Goal: Task Accomplishment & Management: Manage account settings

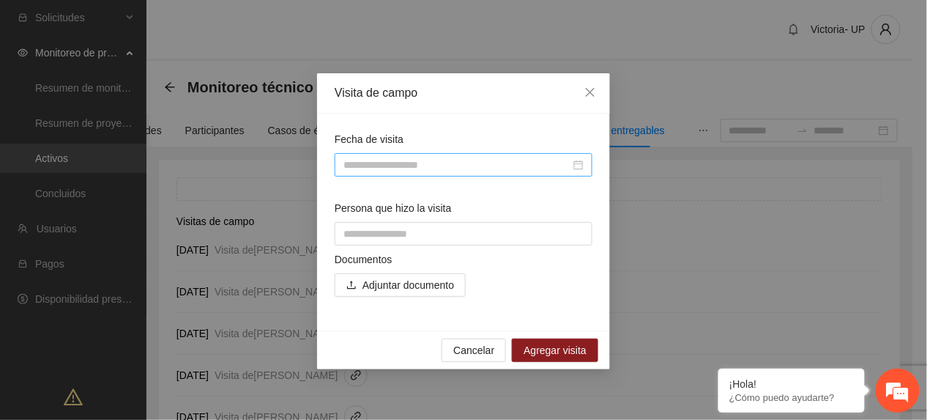
click at [448, 157] on input "Fecha de visita" at bounding box center [456, 165] width 227 height 16
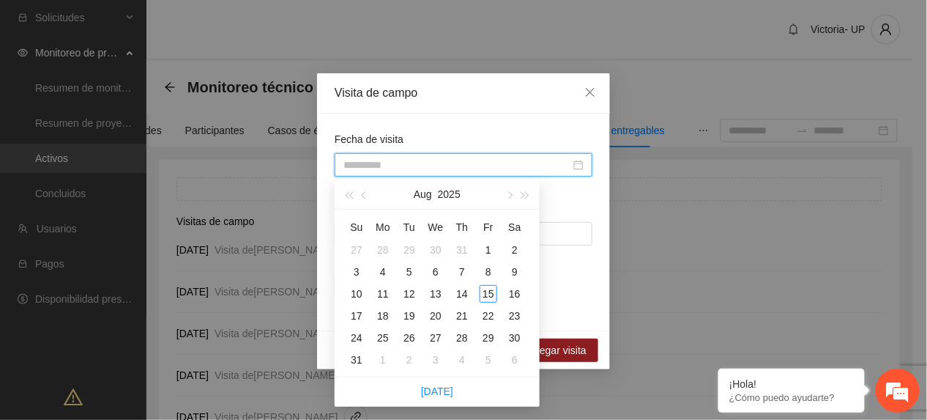
type input "**********"
click at [369, 198] on button "button" at bounding box center [365, 193] width 16 height 29
type input "**********"
click at [466, 315] on div "24" at bounding box center [462, 316] width 18 height 18
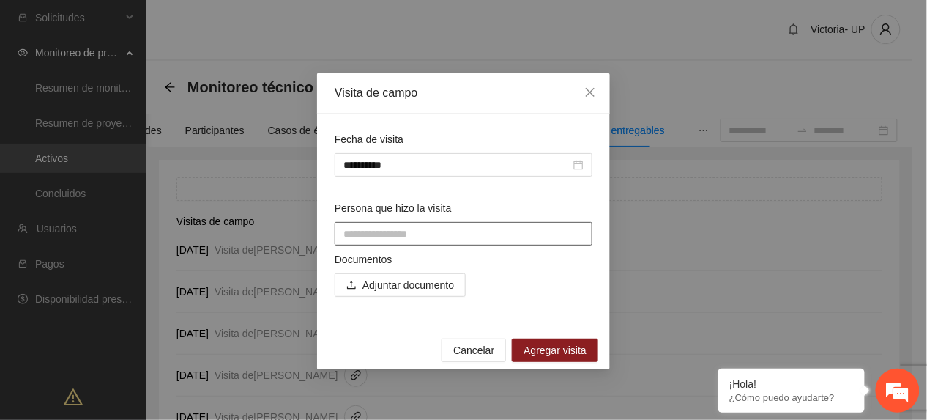
click at [438, 231] on input "Persona que hizo la visita" at bounding box center [464, 233] width 258 height 23
type input "**********"
click at [416, 282] on span "Adjuntar documento" at bounding box center [408, 285] width 92 height 16
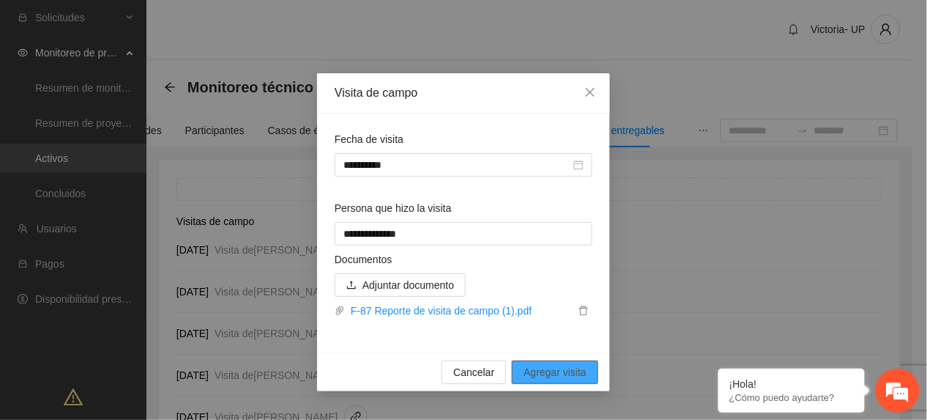
click at [531, 376] on span "Agregar visita" at bounding box center [554, 372] width 63 height 16
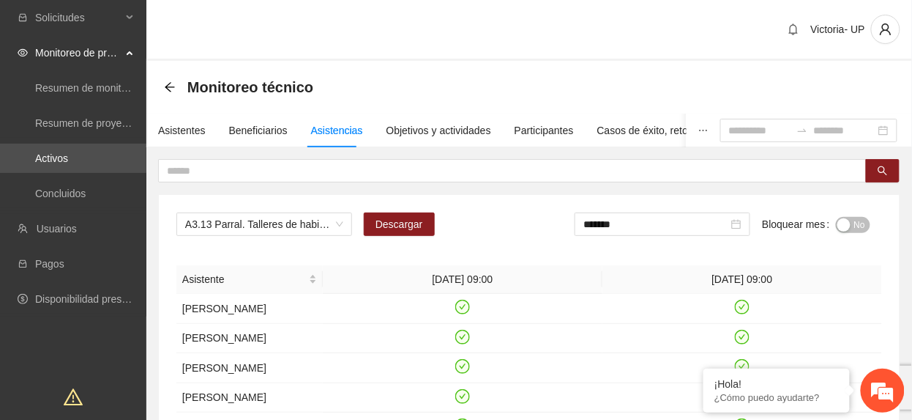
click at [307, 242] on div "A3.13 Parral. Talleres de habilidades para la vida Descargar ******* Bloquear m…" at bounding box center [529, 229] width 706 height 35
click at [313, 229] on span "A3.13 Parral. Talleres de habilidades para la vida" at bounding box center [264, 224] width 158 height 22
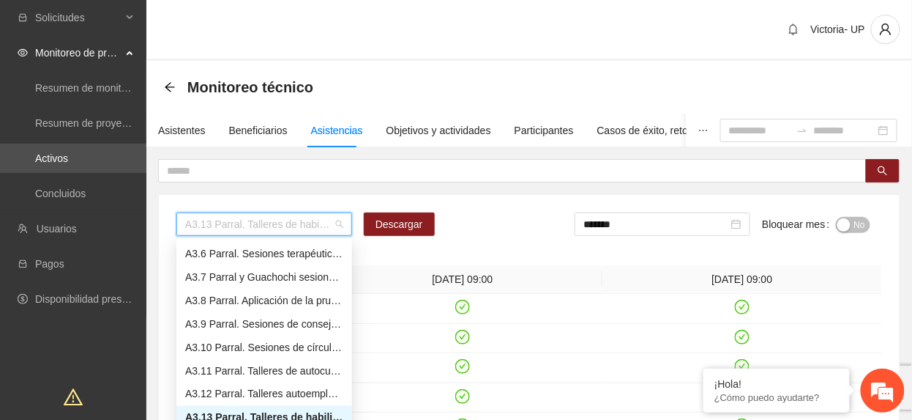
type input "*"
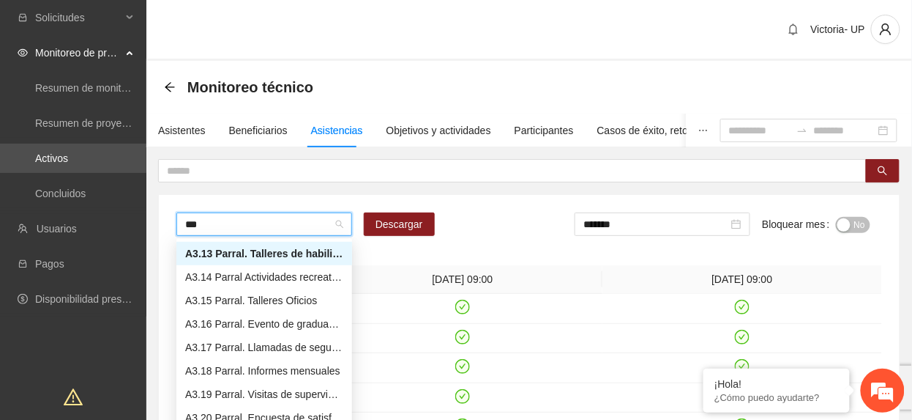
scroll to position [70, 0]
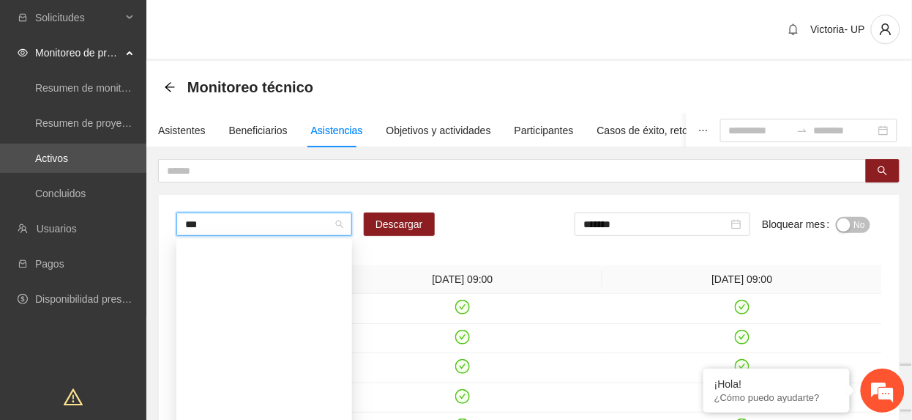
type input "****"
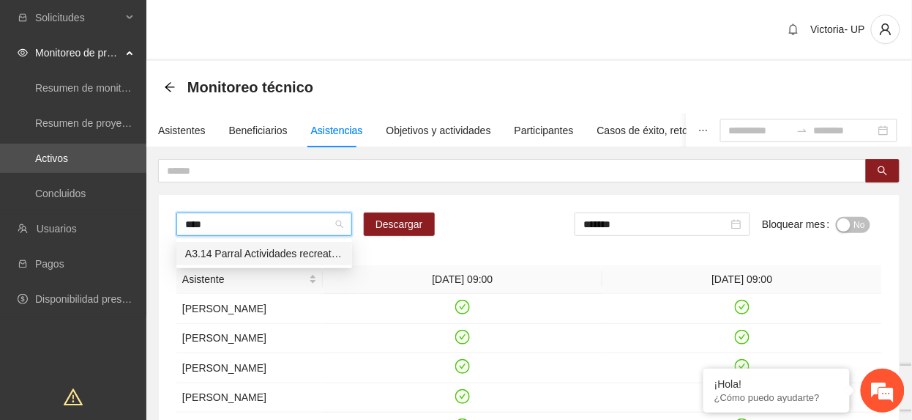
scroll to position [0, 0]
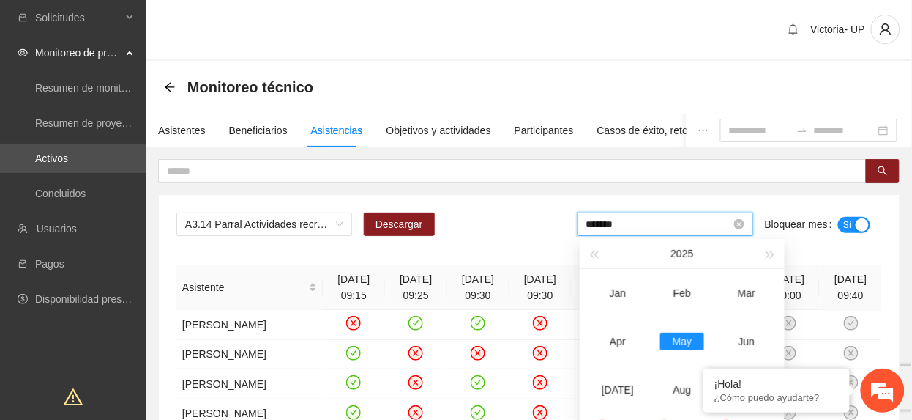
click at [657, 225] on input "*******" at bounding box center [658, 224] width 145 height 16
click at [624, 335] on div "Apr" at bounding box center [618, 341] width 44 height 18
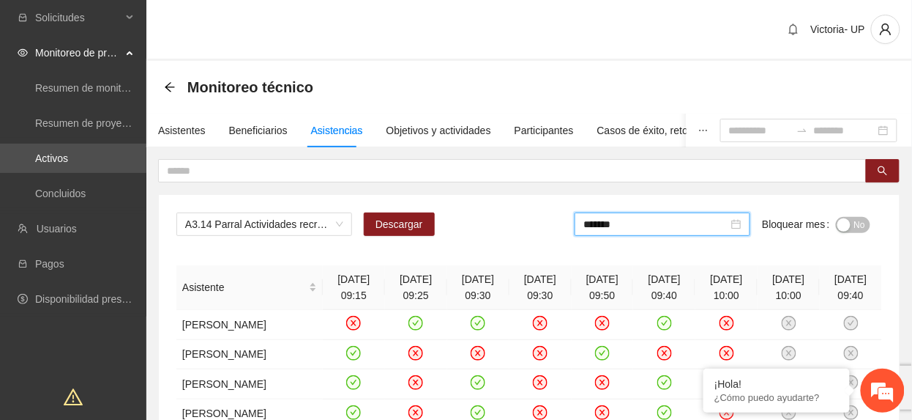
click at [864, 224] on span "No" at bounding box center [859, 225] width 11 height 16
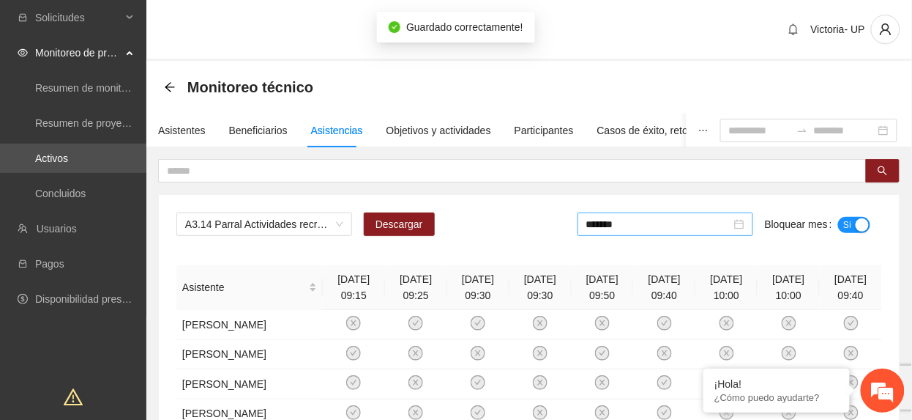
drag, startPoint x: 663, startPoint y: 221, endPoint x: 663, endPoint y: 233, distance: 11.7
click at [663, 221] on input "*******" at bounding box center [658, 224] width 145 height 16
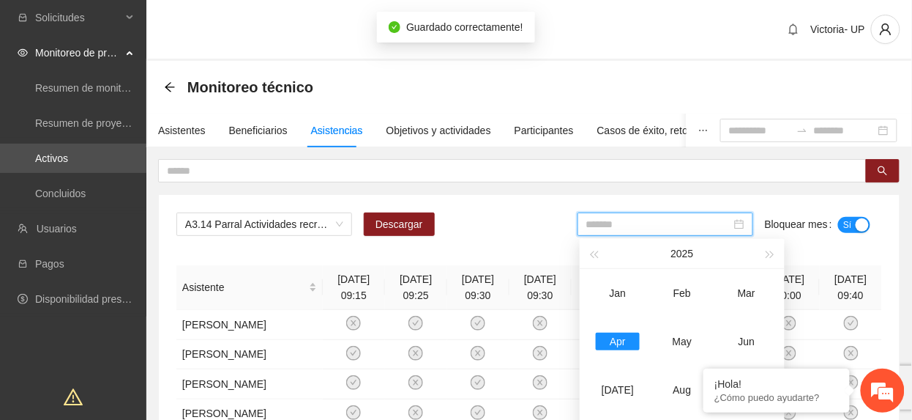
drag, startPoint x: 683, startPoint y: 334, endPoint x: 801, endPoint y: 265, distance: 136.5
click at [683, 335] on div "May" at bounding box center [682, 341] width 44 height 18
type input "*******"
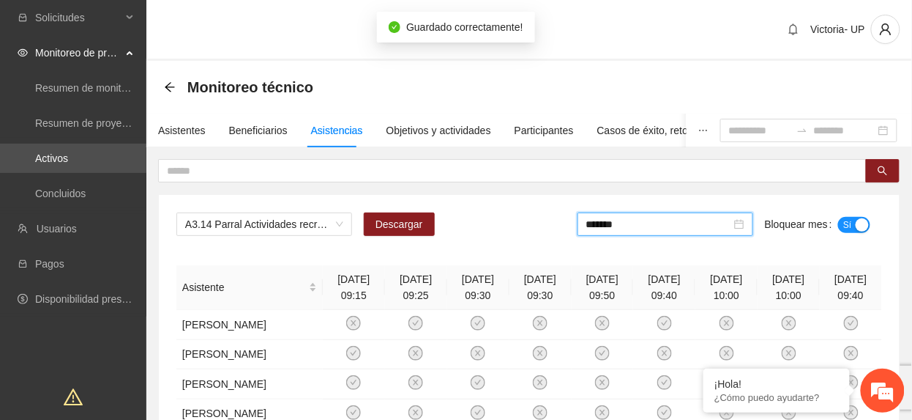
click at [854, 225] on button "Sí" at bounding box center [854, 225] width 32 height 16
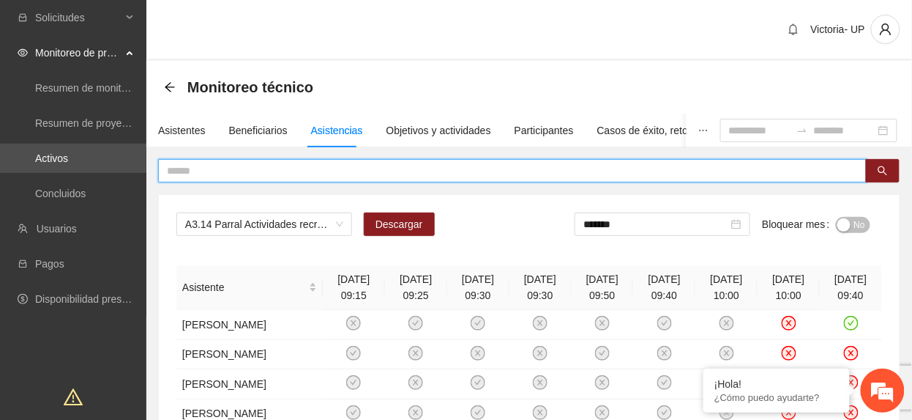
drag, startPoint x: 199, startPoint y: 167, endPoint x: 180, endPoint y: 170, distance: 19.3
click at [182, 170] on input "text" at bounding box center [506, 171] width 679 height 16
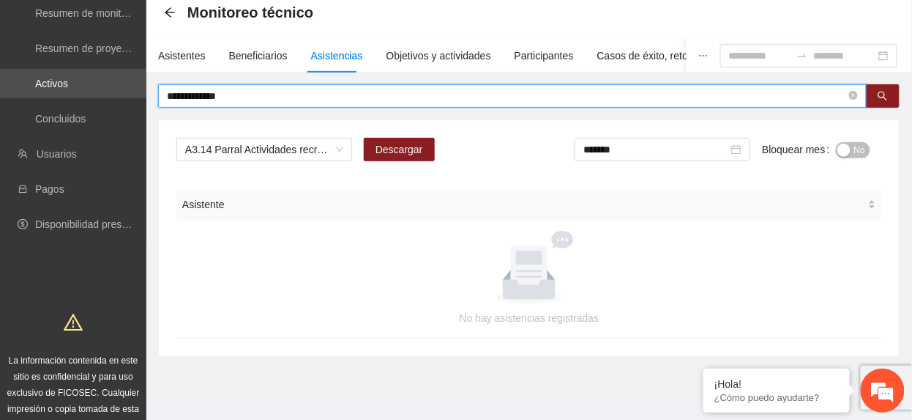
scroll to position [97, 0]
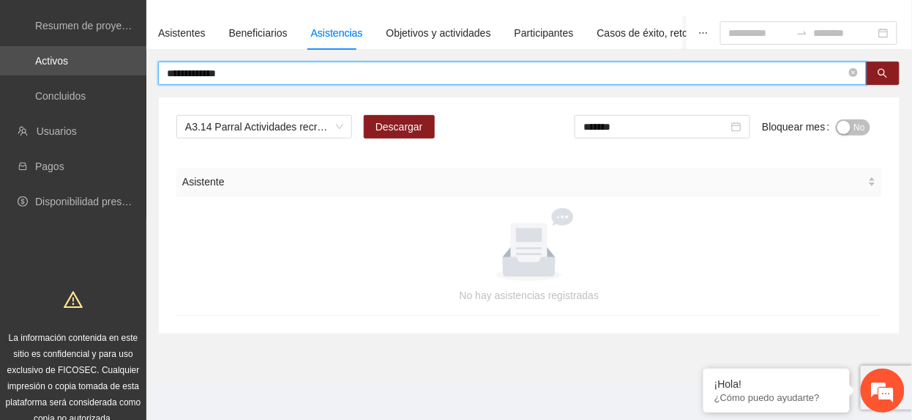
drag, startPoint x: 252, startPoint y: 71, endPoint x: -5, endPoint y: 59, distance: 257.3
click at [0, 59] on html "**********" at bounding box center [456, 113] width 912 height 420
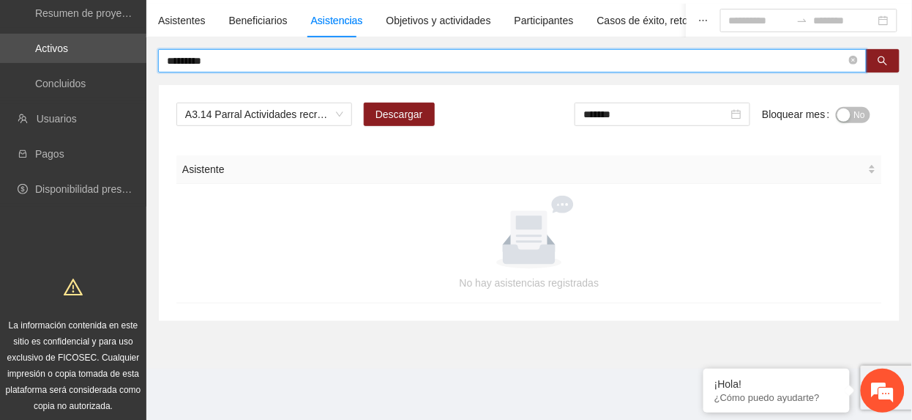
scroll to position [113, 0]
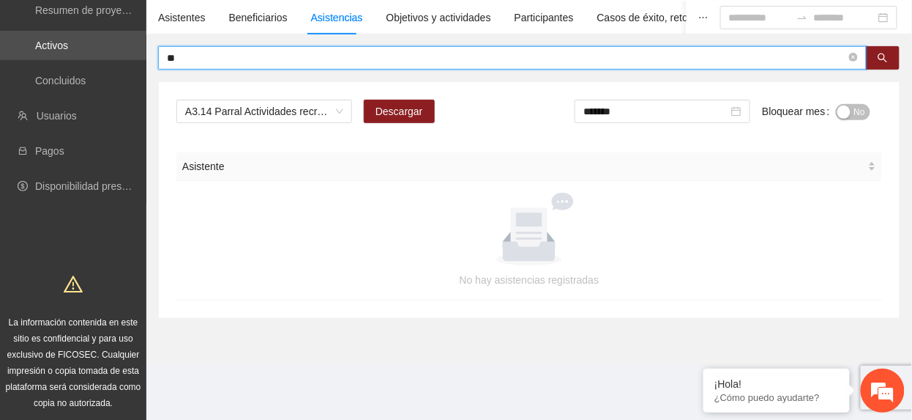
type input "*"
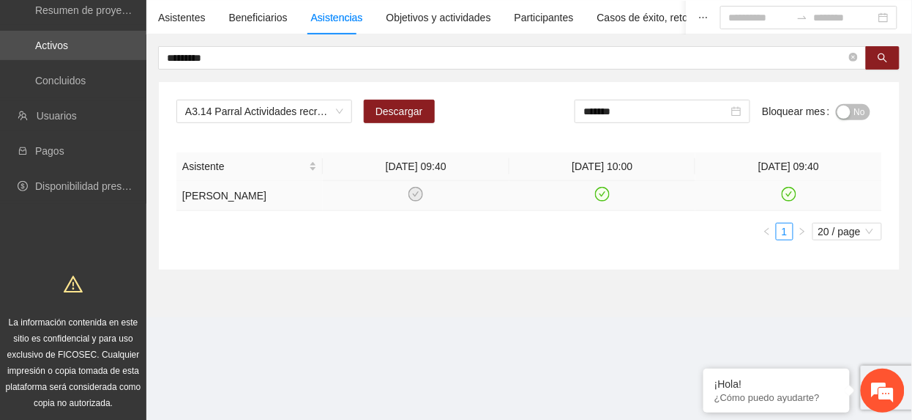
click at [602, 198] on icon "check-circle" at bounding box center [603, 194] width 12 height 12
click at [794, 195] on icon "check-circle" at bounding box center [789, 194] width 15 height 15
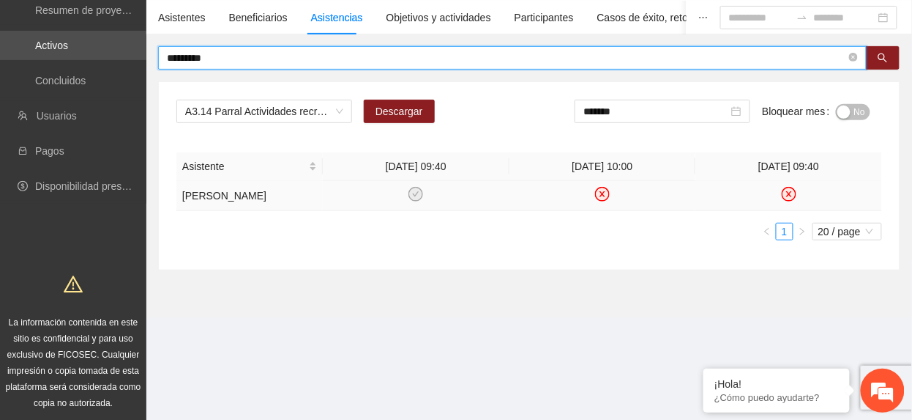
drag, startPoint x: 243, startPoint y: 56, endPoint x: -5, endPoint y: 38, distance: 248.9
click at [0, 38] on html "Solicitudes Monitoreo de proyectos Resumen de monitoreo Resumen de proyectos ap…" at bounding box center [456, 97] width 912 height 420
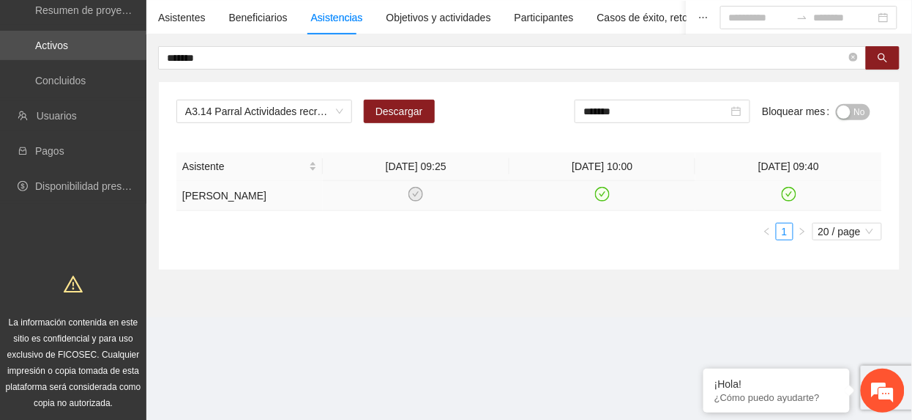
click at [786, 189] on icon "check-circle" at bounding box center [789, 194] width 12 height 12
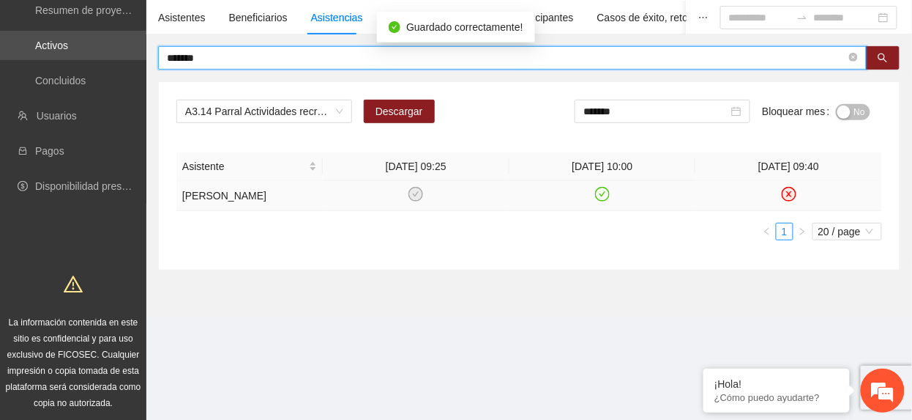
drag, startPoint x: 243, startPoint y: 60, endPoint x: -5, endPoint y: 59, distance: 248.2
click at [0, 59] on html "Solicitudes Monitoreo de proyectos Resumen de monitoreo Resumen de proyectos ap…" at bounding box center [456, 97] width 912 height 420
type input "*******"
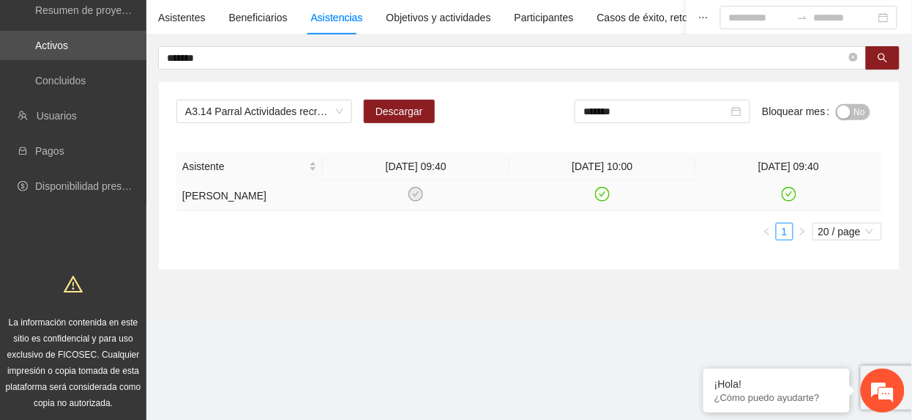
click at [786, 190] on icon "check-circle" at bounding box center [789, 194] width 12 height 12
drag, startPoint x: 854, startPoint y: 110, endPoint x: 839, endPoint y: 132, distance: 26.4
click at [855, 112] on span "No" at bounding box center [859, 112] width 11 height 16
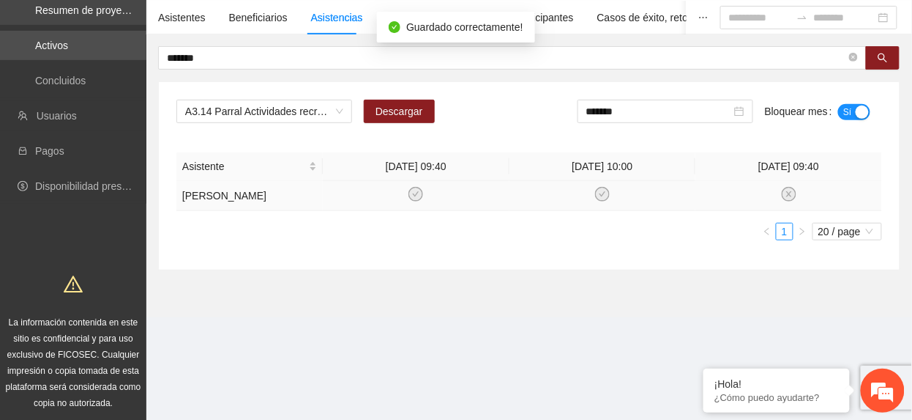
drag, startPoint x: 218, startPoint y: 59, endPoint x: 69, endPoint y: 19, distance: 154.5
click at [71, 20] on section "Solicitudes Monitoreo de proyectos Resumen de monitoreo Resumen de proyectos ap…" at bounding box center [456, 155] width 912 height 536
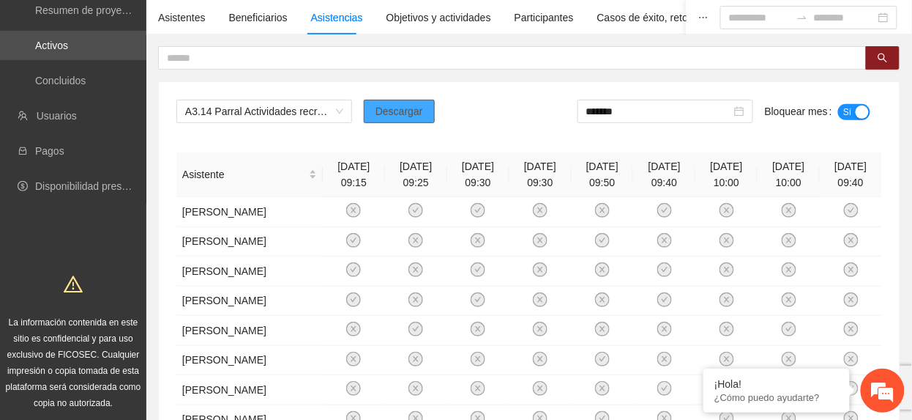
click at [378, 114] on span "Descargar" at bounding box center [400, 111] width 48 height 16
click at [395, 130] on div "A3.14 Parral Actividades recreativas Descargar ******* Bloquear mes Sí" at bounding box center [529, 117] width 706 height 35
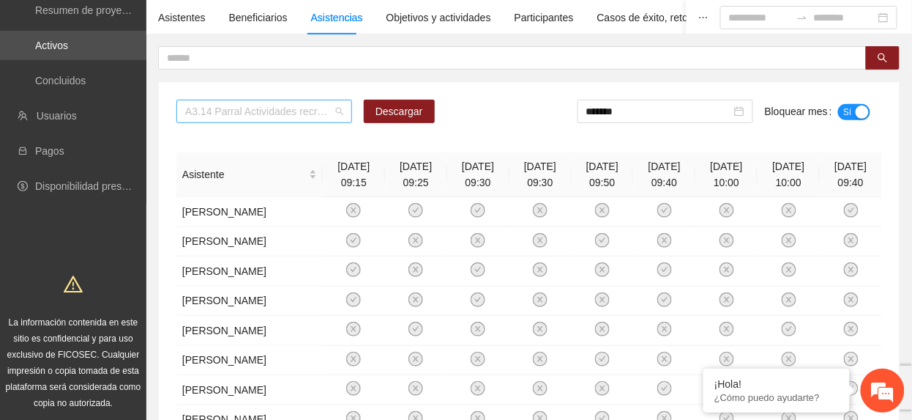
click at [212, 109] on span "A3.14 Parral Actividades recreativas" at bounding box center [264, 111] width 158 height 22
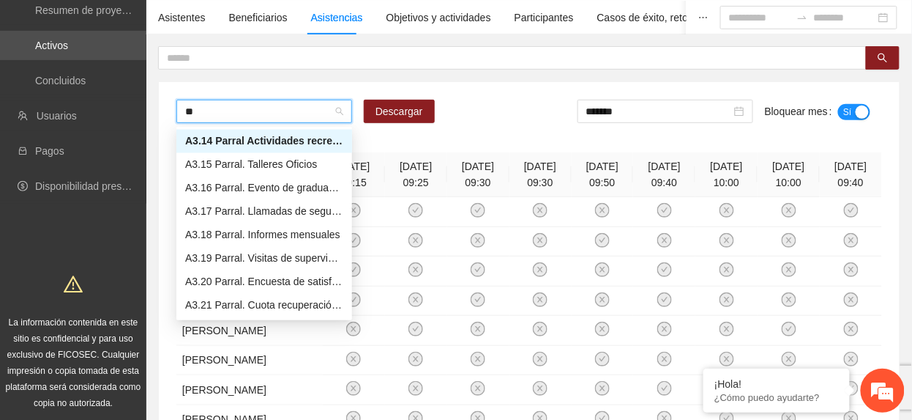
scroll to position [305, 0]
type input "****"
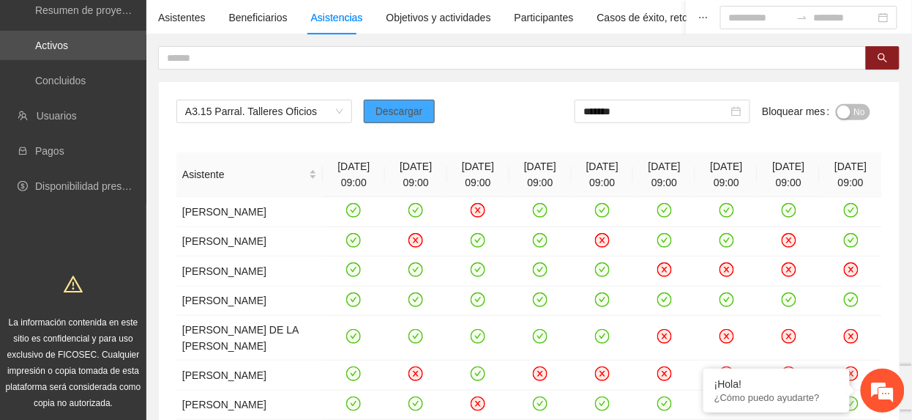
click at [376, 113] on span "Descargar" at bounding box center [400, 111] width 48 height 16
drag, startPoint x: 247, startPoint y: 138, endPoint x: 311, endPoint y: 139, distance: 64.4
click at [247, 138] on div "A3.15 Parral. Talleres Oficios Descargar ******* Bloquear mes No Asistente [DAT…" at bounding box center [529, 324] width 741 height 485
click at [854, 114] on span "No" at bounding box center [859, 112] width 11 height 16
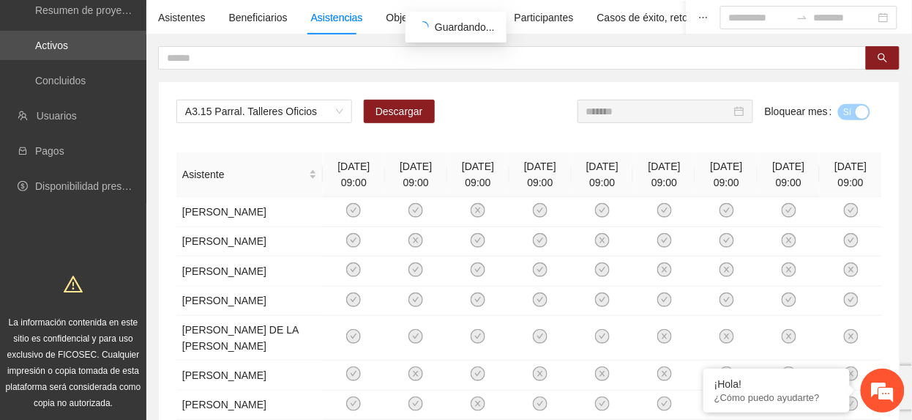
click at [648, 114] on input "*******" at bounding box center [658, 111] width 145 height 16
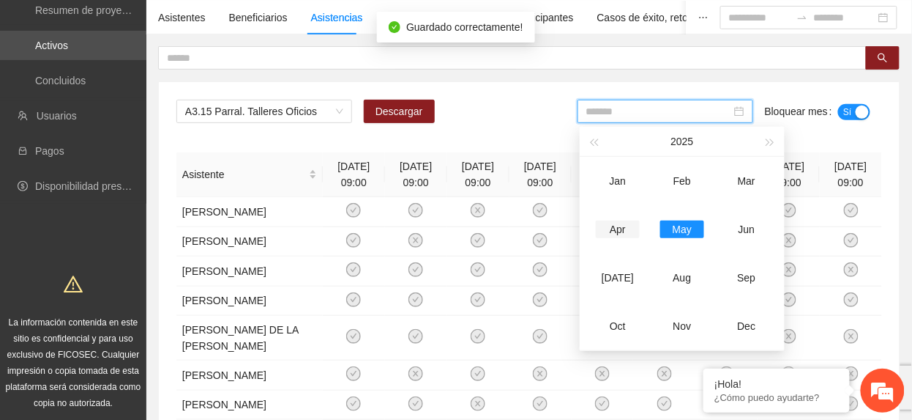
click at [618, 230] on div "Apr" at bounding box center [618, 229] width 44 height 18
type input "*******"
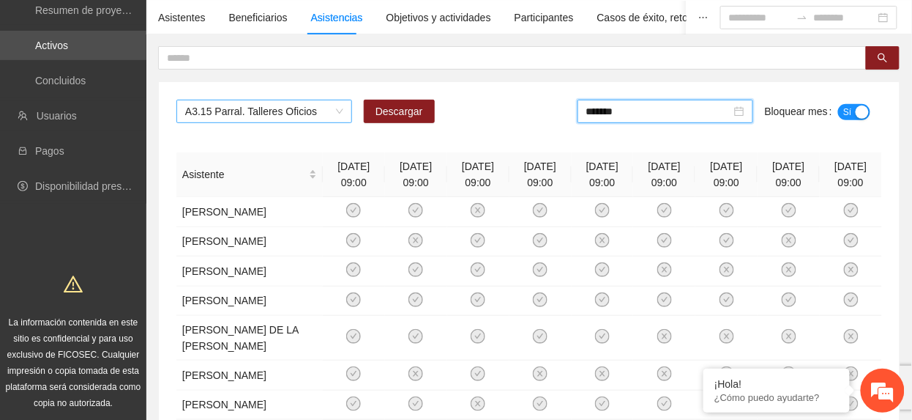
click at [302, 106] on span "A3.15 Parral. Talleres Oficios" at bounding box center [264, 111] width 158 height 22
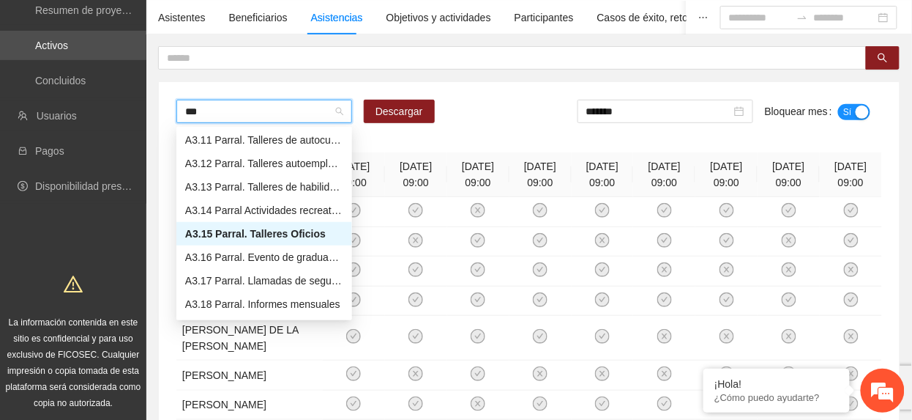
type input "****"
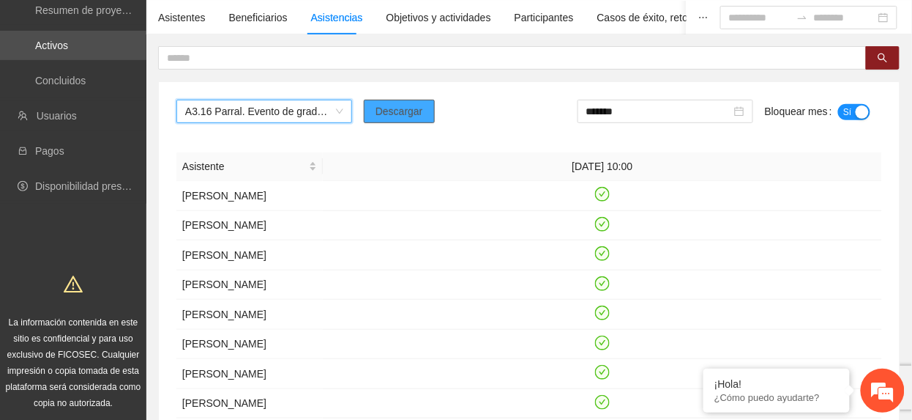
click at [384, 120] on button "Descargar" at bounding box center [399, 111] width 71 height 23
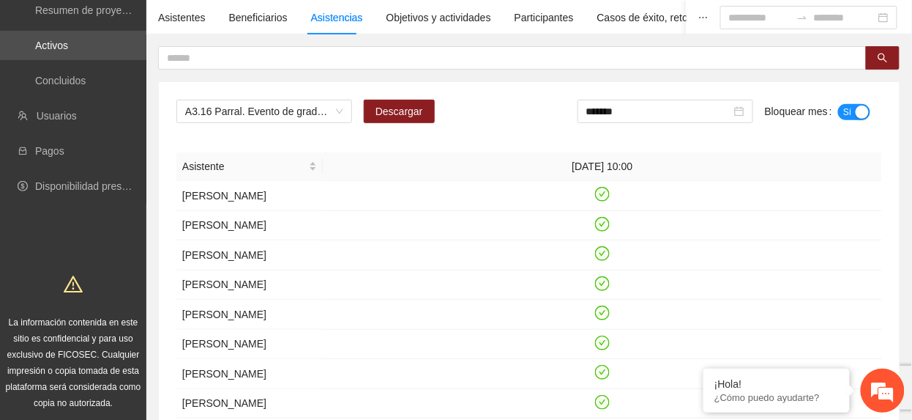
click at [413, 102] on button "Descargar" at bounding box center [399, 111] width 71 height 23
click at [373, 230] on td at bounding box center [602, 226] width 559 height 30
click at [647, 114] on input "*******" at bounding box center [658, 111] width 145 height 16
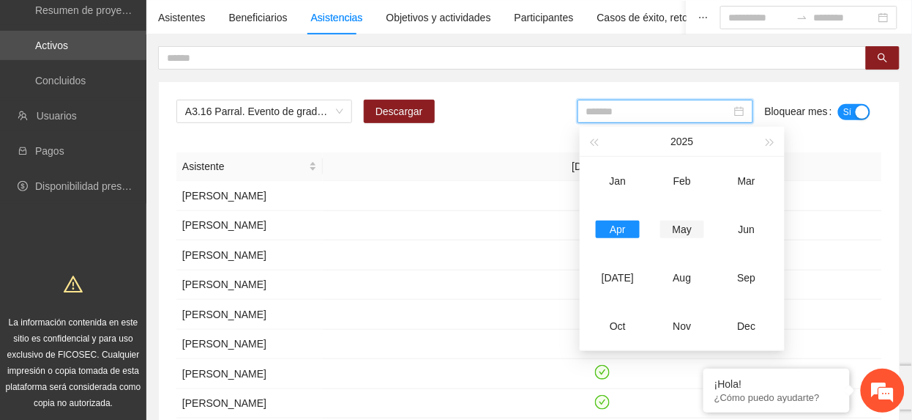
click at [697, 231] on div "May" at bounding box center [682, 229] width 44 height 18
type input "*******"
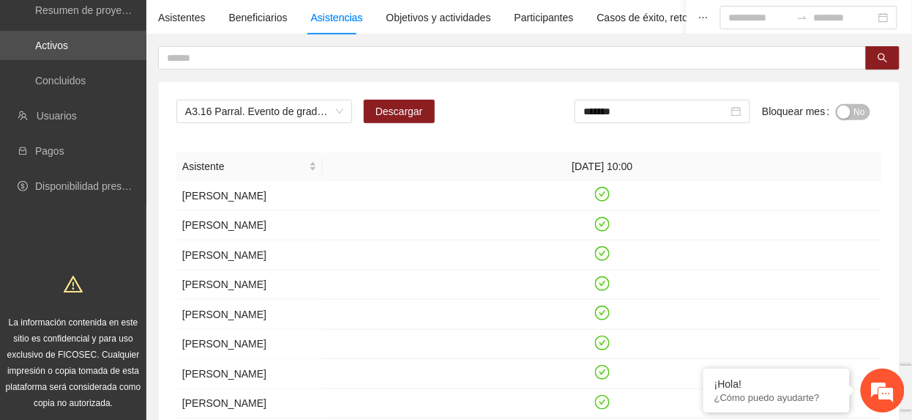
click at [865, 102] on div "No" at bounding box center [853, 110] width 34 height 17
click at [862, 116] on span "No" at bounding box center [859, 112] width 11 height 16
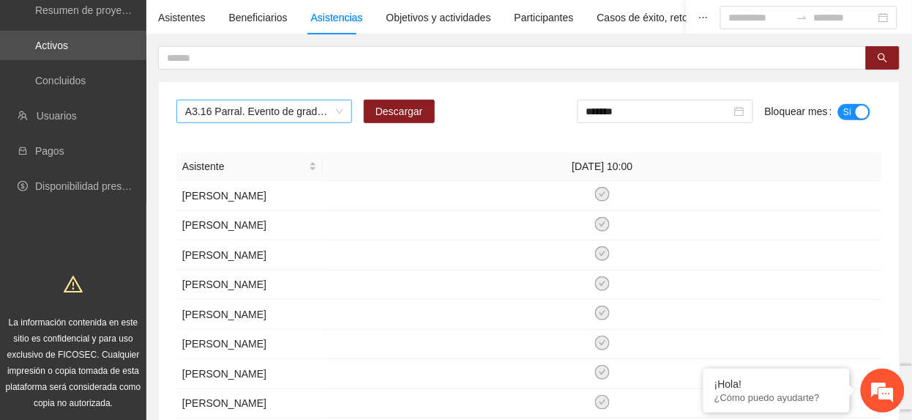
click at [262, 105] on span "A3.16 Parral. Evento de graduación del programa "Por ti me rifo" CERESO 4" at bounding box center [264, 111] width 158 height 22
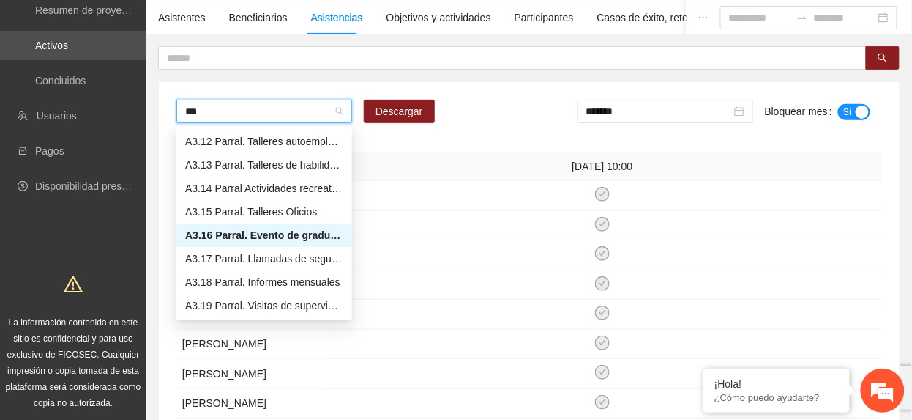
scroll to position [70, 0]
type input "****"
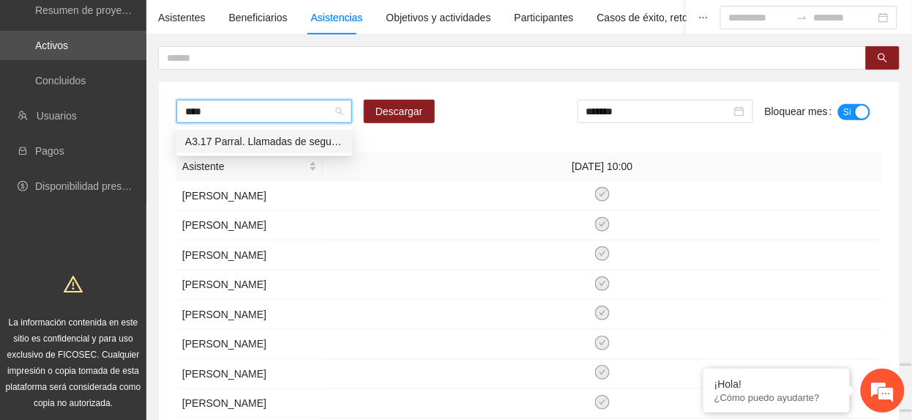
scroll to position [0, 0]
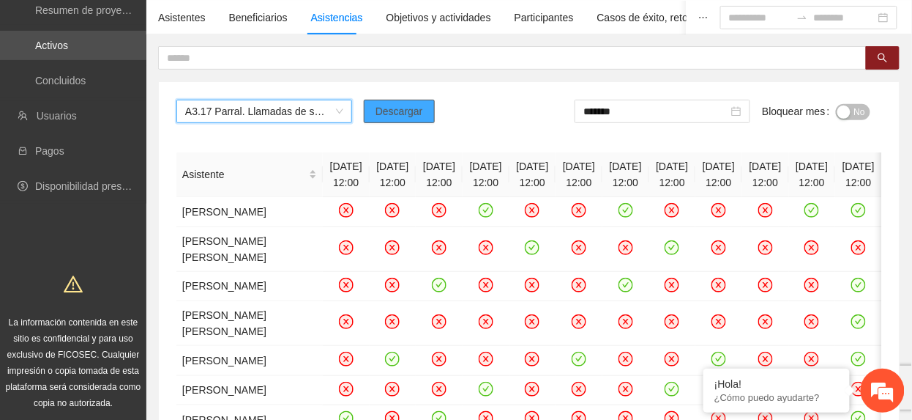
click at [403, 104] on span "Descargar" at bounding box center [400, 111] width 48 height 16
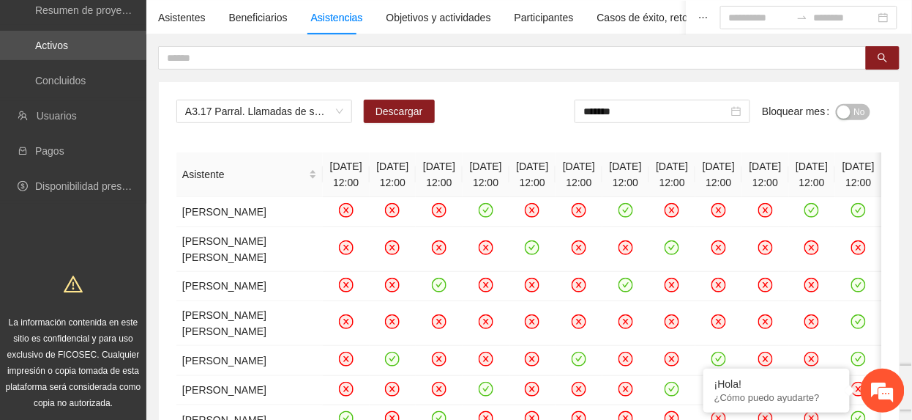
click at [370, 155] on th "[DATE] 12:00" at bounding box center [393, 174] width 47 height 45
drag, startPoint x: 862, startPoint y: 103, endPoint x: 860, endPoint y: 113, distance: 9.8
click at [862, 107] on span "No" at bounding box center [859, 112] width 11 height 16
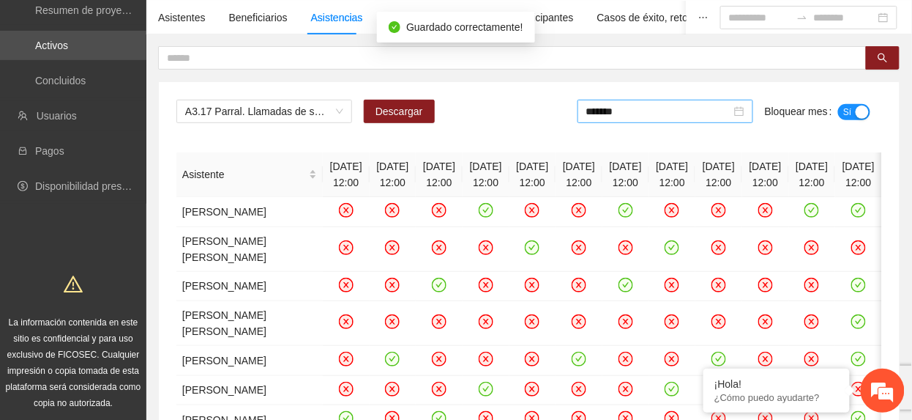
click at [679, 115] on input "*******" at bounding box center [658, 111] width 145 height 16
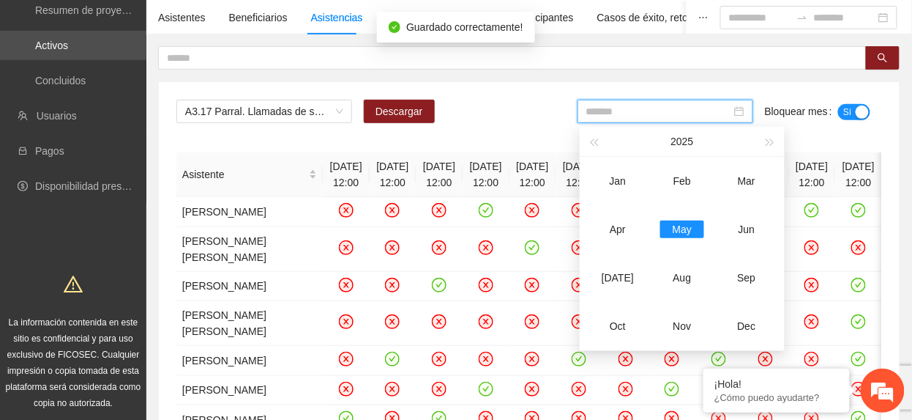
drag, startPoint x: 621, startPoint y: 237, endPoint x: 798, endPoint y: 157, distance: 194.6
click at [621, 238] on td "Apr" at bounding box center [618, 229] width 64 height 48
type input "*******"
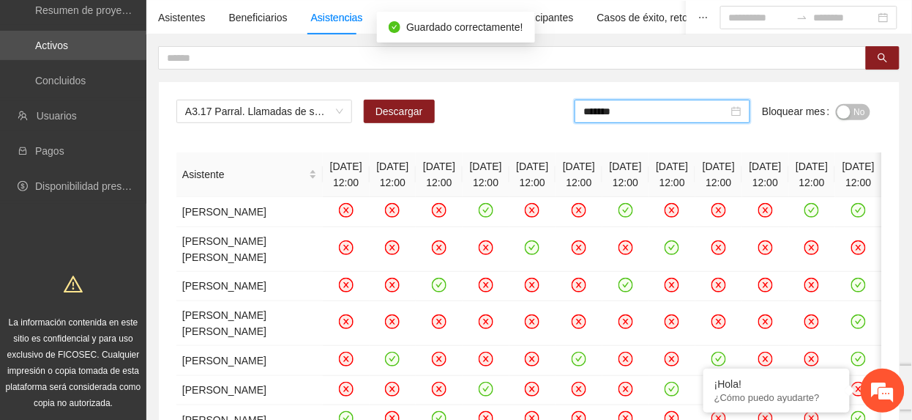
click at [855, 111] on span "No" at bounding box center [859, 112] width 11 height 16
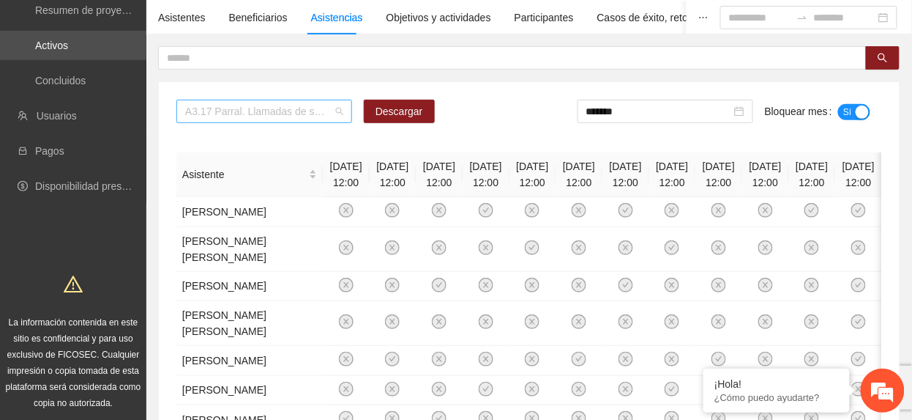
drag, startPoint x: 270, startPoint y: 103, endPoint x: 277, endPoint y: 114, distance: 12.8
click at [273, 108] on span "A3.17 Parral. Llamadas de seguimiento a personas familiares beneficiarias" at bounding box center [264, 111] width 158 height 22
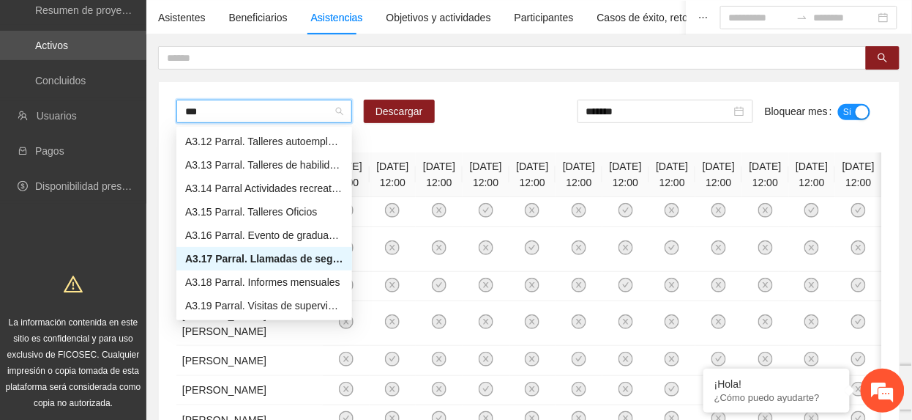
scroll to position [70, 0]
type input "****"
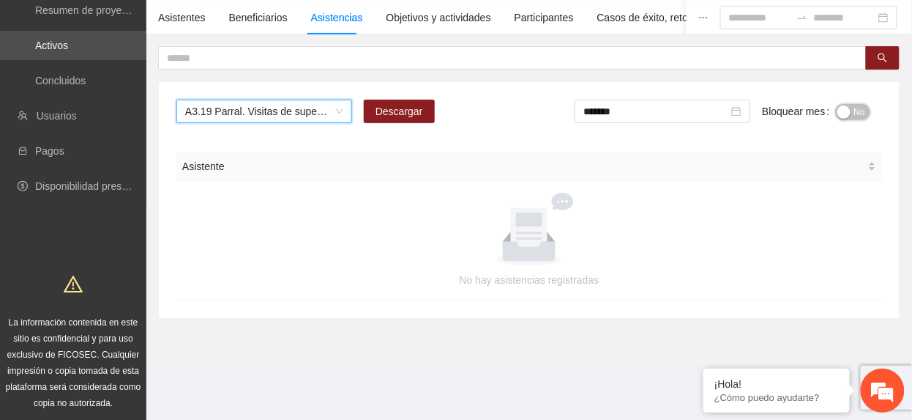
drag, startPoint x: 860, startPoint y: 107, endPoint x: 821, endPoint y: 113, distance: 39.2
click at [859, 107] on span "No" at bounding box center [859, 112] width 11 height 16
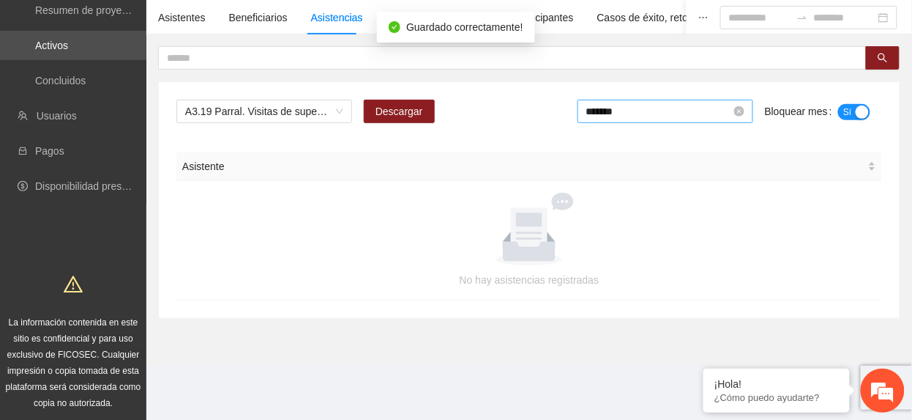
click at [648, 110] on input "*******" at bounding box center [658, 111] width 145 height 16
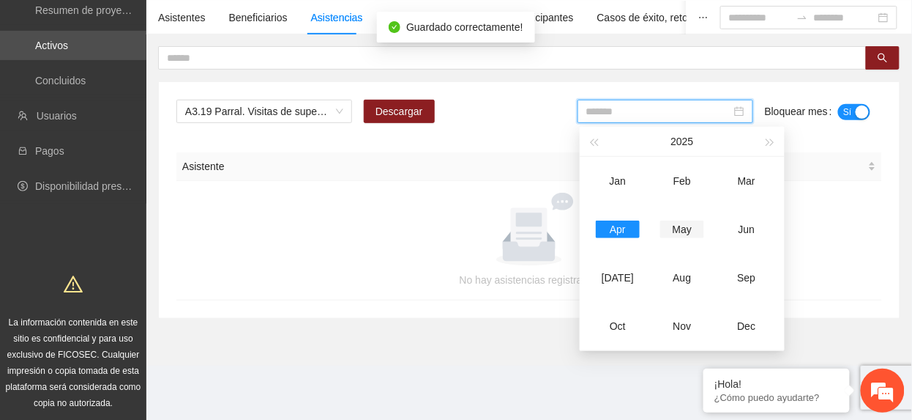
click at [676, 228] on div "May" at bounding box center [682, 229] width 44 height 18
type input "*******"
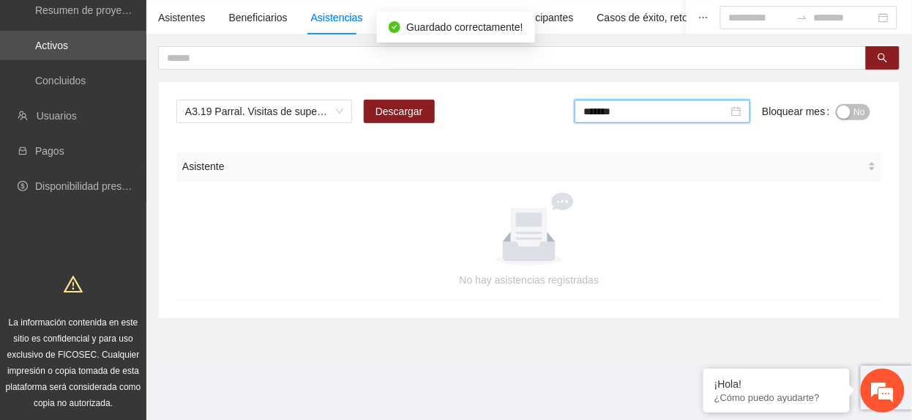
click at [854, 109] on button "No" at bounding box center [853, 112] width 34 height 16
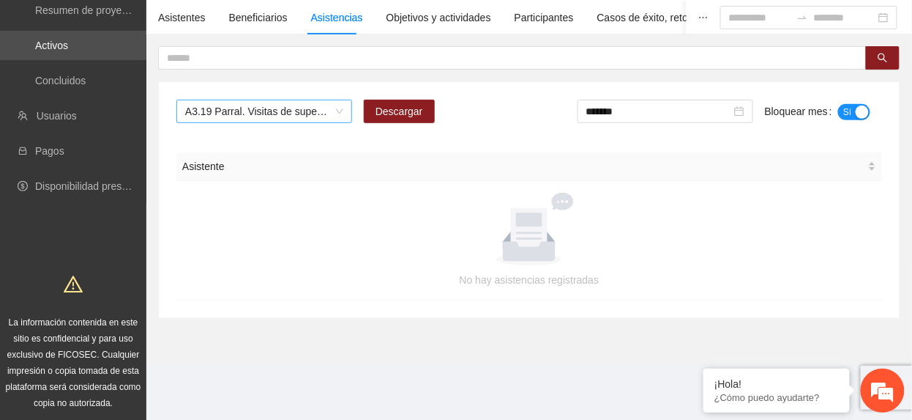
click at [271, 116] on span "A3.19 Parral. Visitas de supervisión a los terapeutas familiares" at bounding box center [264, 111] width 158 height 22
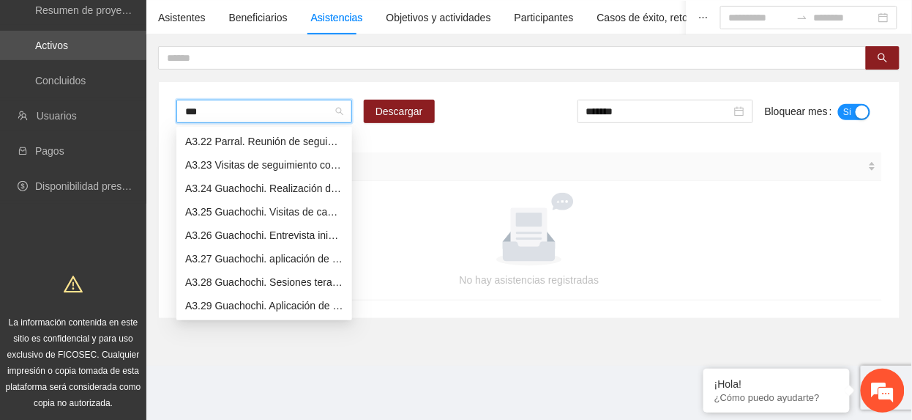
scroll to position [64, 0]
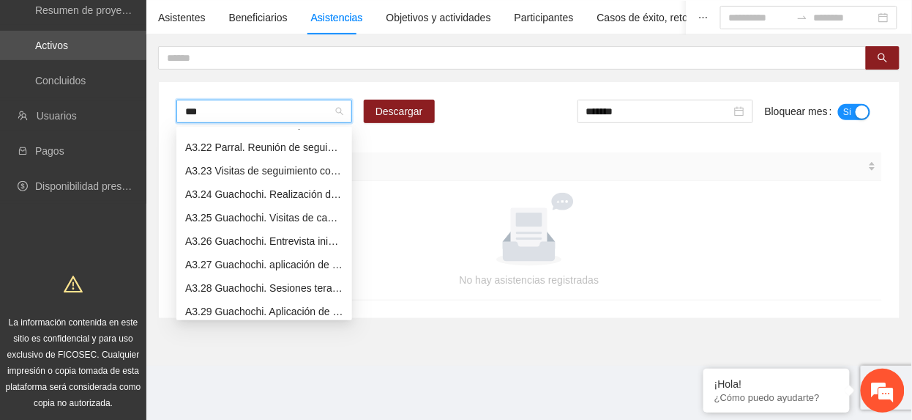
type input "****"
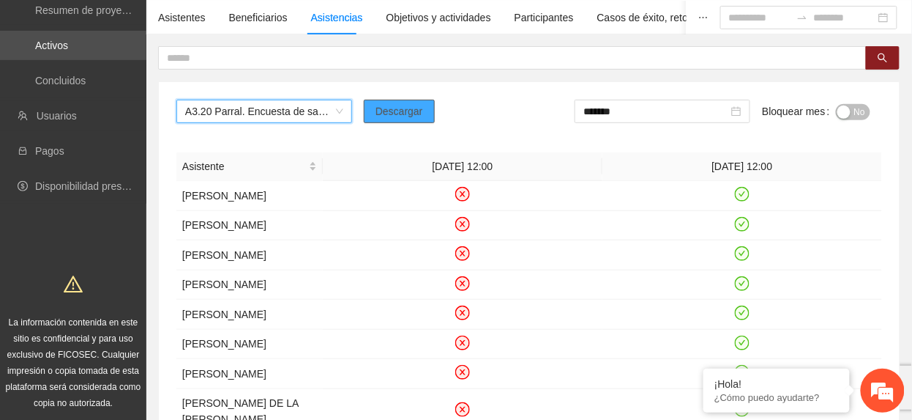
click at [414, 106] on span "Descargar" at bounding box center [400, 111] width 48 height 16
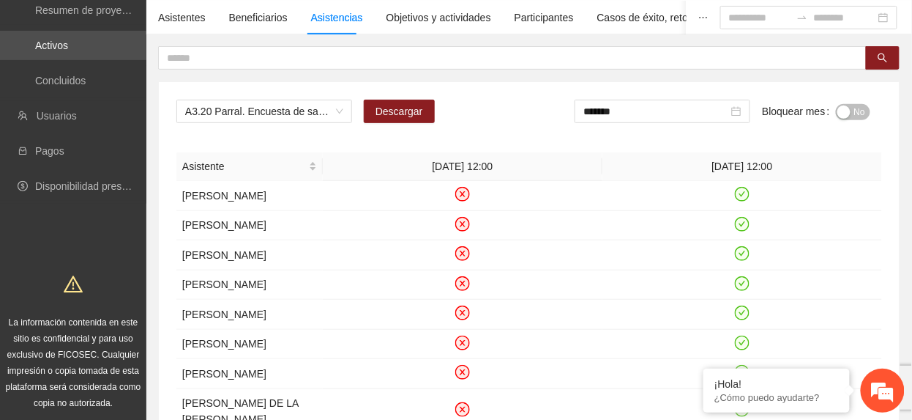
drag, startPoint x: 858, startPoint y: 110, endPoint x: 721, endPoint y: 123, distance: 137.5
click at [857, 111] on span "No" at bounding box center [859, 112] width 11 height 16
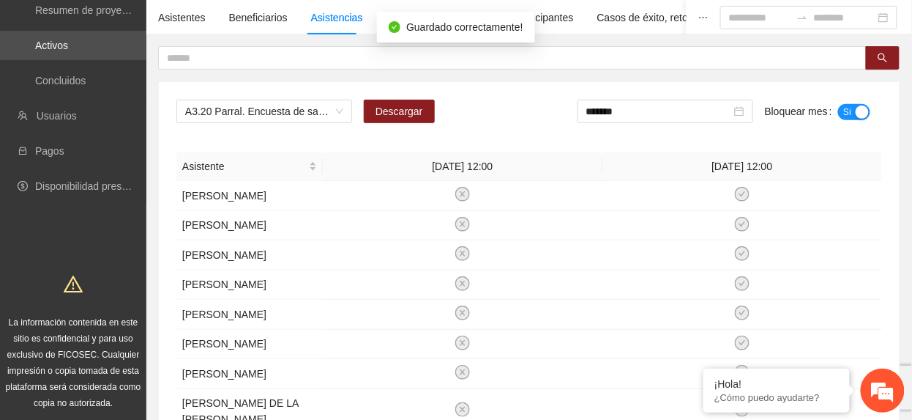
drag, startPoint x: 690, startPoint y: 112, endPoint x: 687, endPoint y: 127, distance: 15.7
click at [689, 113] on input "*******" at bounding box center [658, 111] width 145 height 16
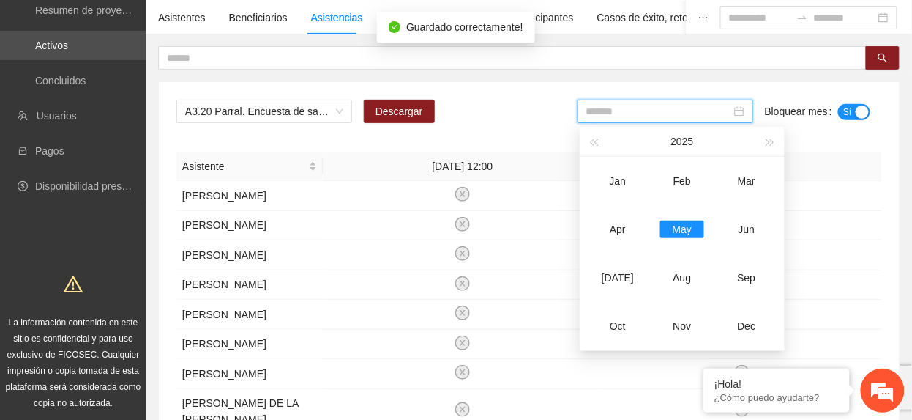
drag, startPoint x: 618, startPoint y: 236, endPoint x: 829, endPoint y: 159, distance: 225.1
click at [622, 235] on div "Apr" at bounding box center [618, 229] width 44 height 18
type input "*******"
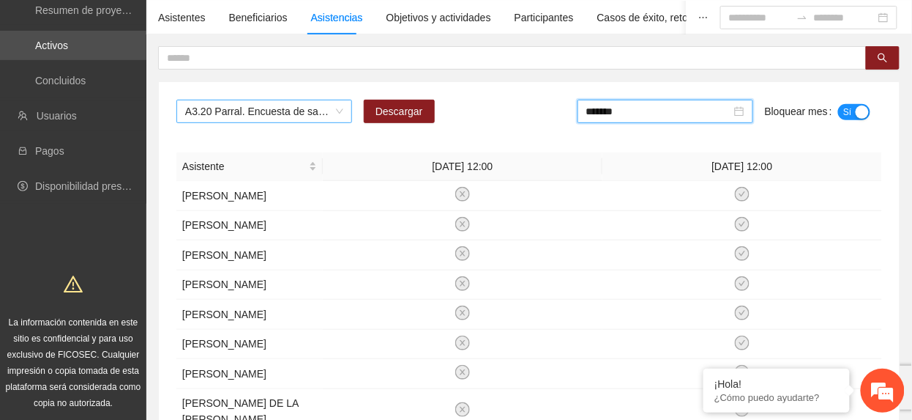
click at [283, 119] on span "A3.20 Parral. Encuesta de satisfacción" at bounding box center [264, 111] width 158 height 22
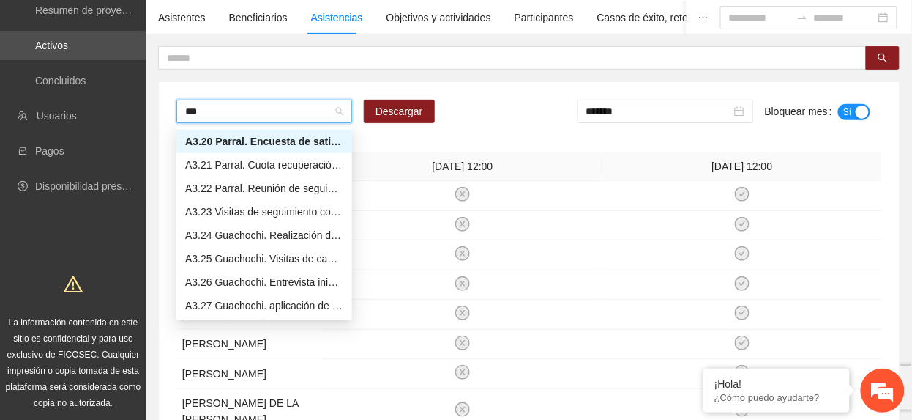
scroll to position [23, 0]
type input "****"
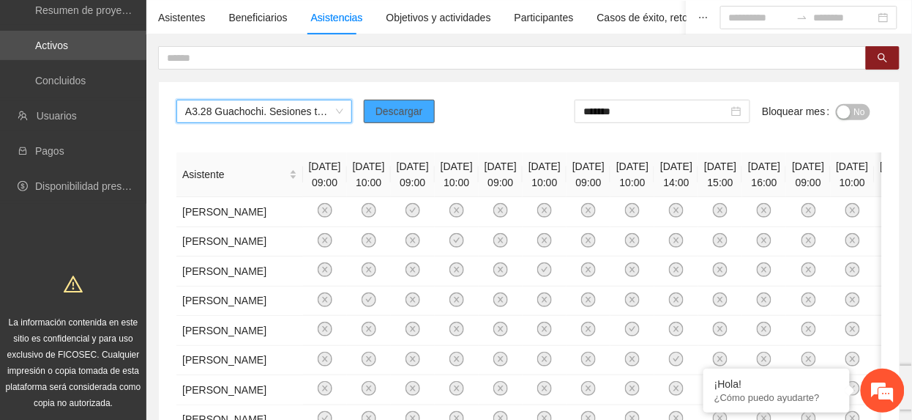
click at [382, 110] on span "Descargar" at bounding box center [400, 111] width 48 height 16
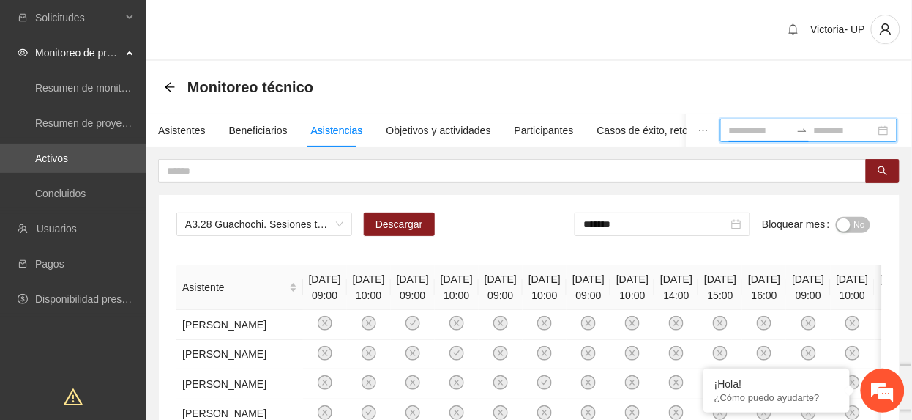
click at [729, 124] on input at bounding box center [759, 130] width 61 height 16
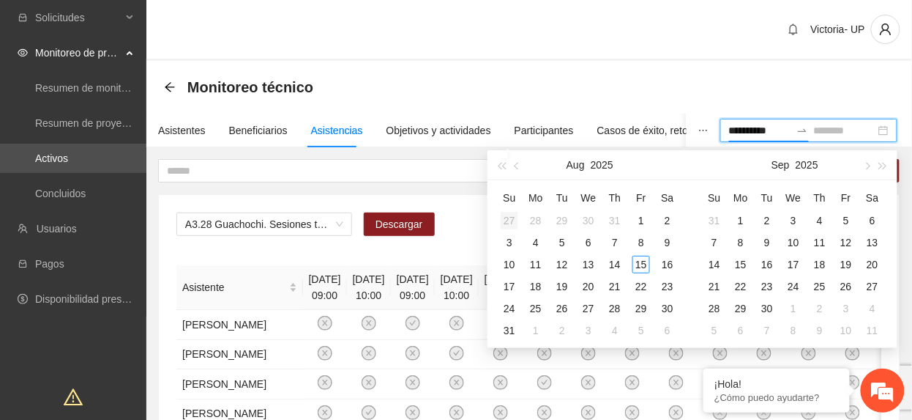
type input "**********"
click at [516, 168] on span "button" at bounding box center [518, 165] width 7 height 7
click at [516, 168] on button "button" at bounding box center [518, 164] width 16 height 29
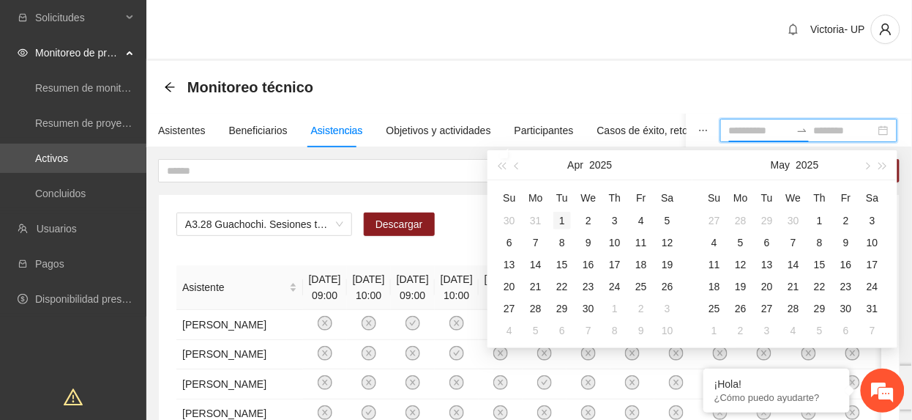
type input "**********"
click at [564, 223] on div "1" at bounding box center [562, 221] width 18 height 18
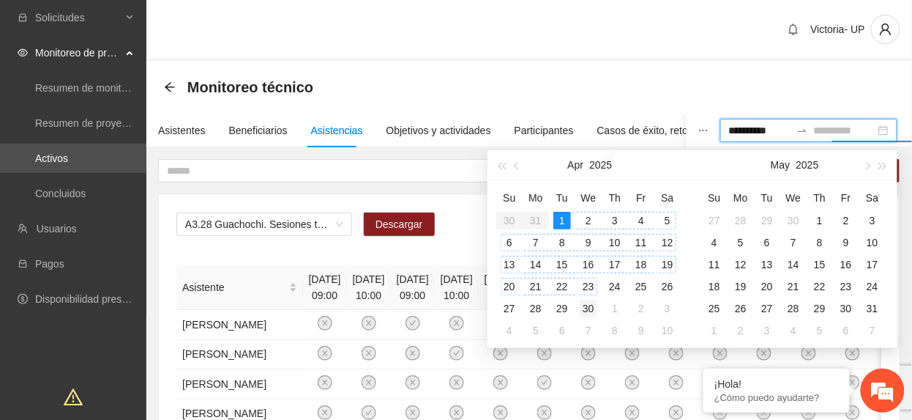
type input "**********"
click at [589, 306] on div "30" at bounding box center [589, 308] width 18 height 18
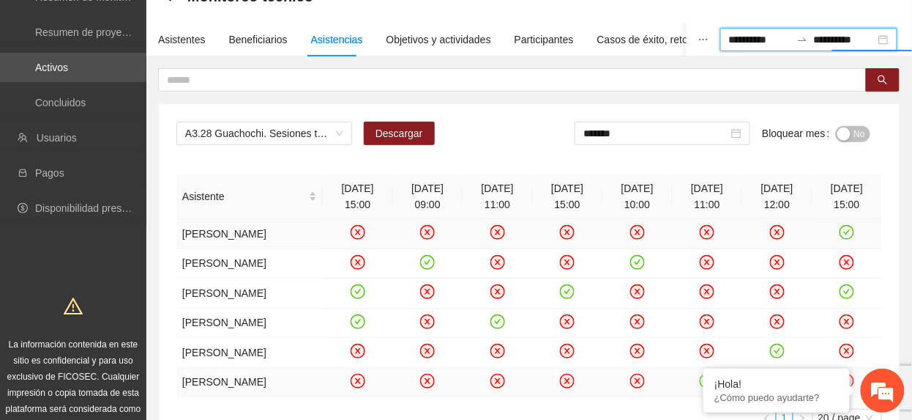
scroll to position [67, 0]
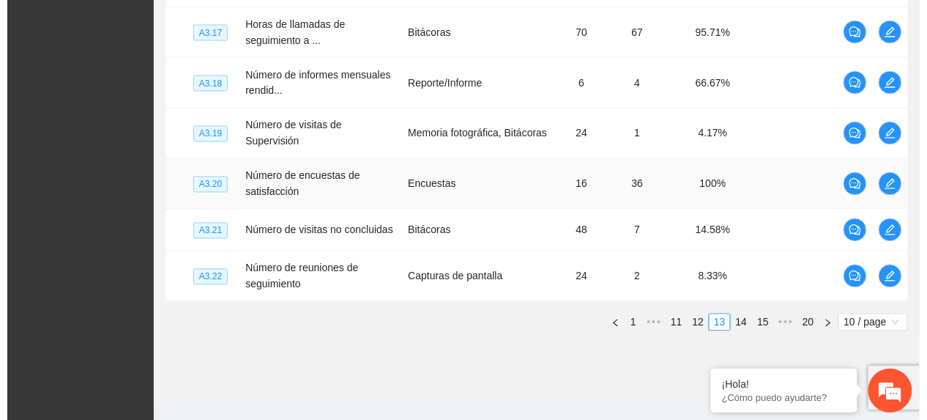
scroll to position [612, 0]
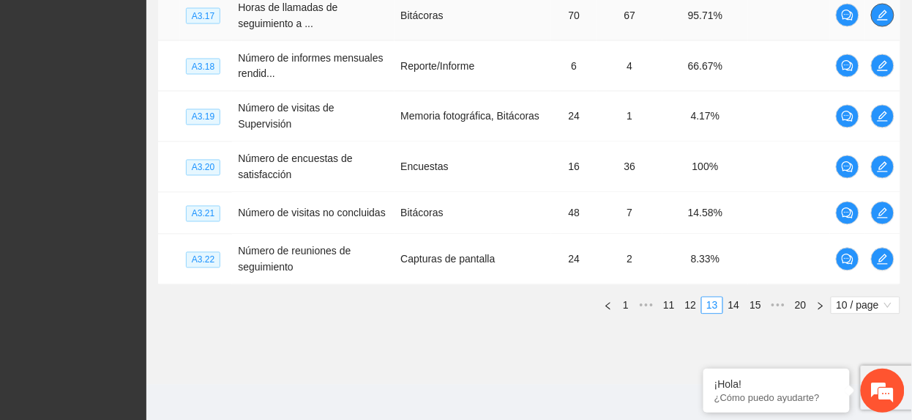
click at [889, 10] on span "edit" at bounding box center [883, 16] width 22 height 12
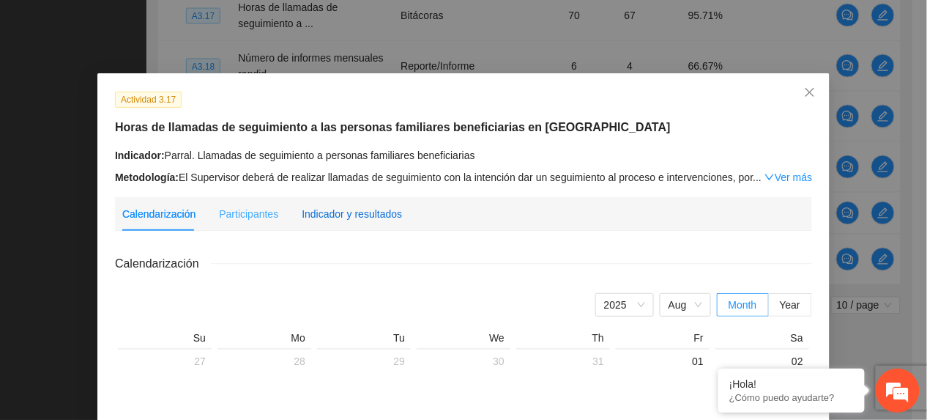
click at [360, 208] on div "Indicador y resultados" at bounding box center [352, 214] width 100 height 16
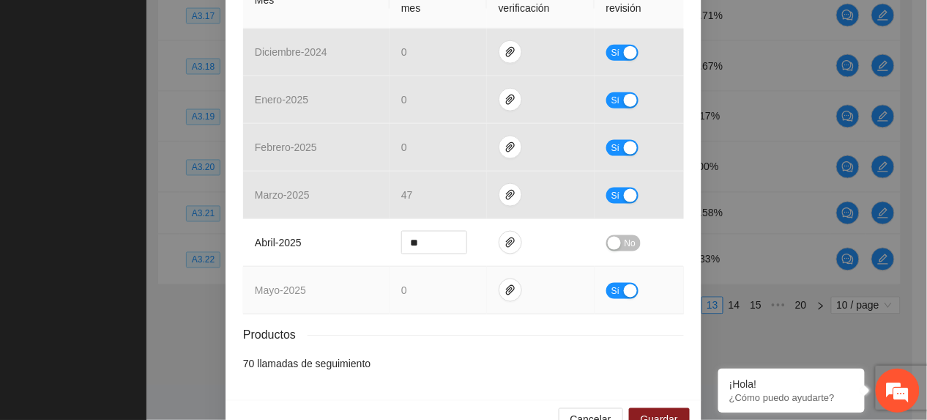
scroll to position [390, 0]
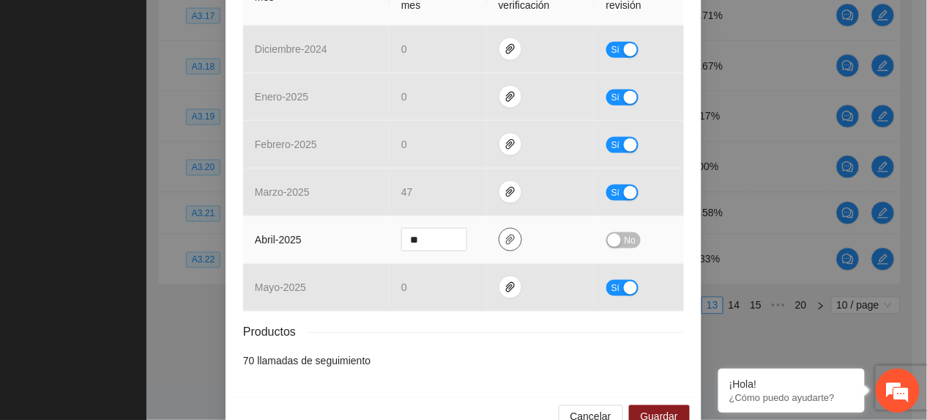
click at [507, 228] on button "button" at bounding box center [510, 239] width 23 height 23
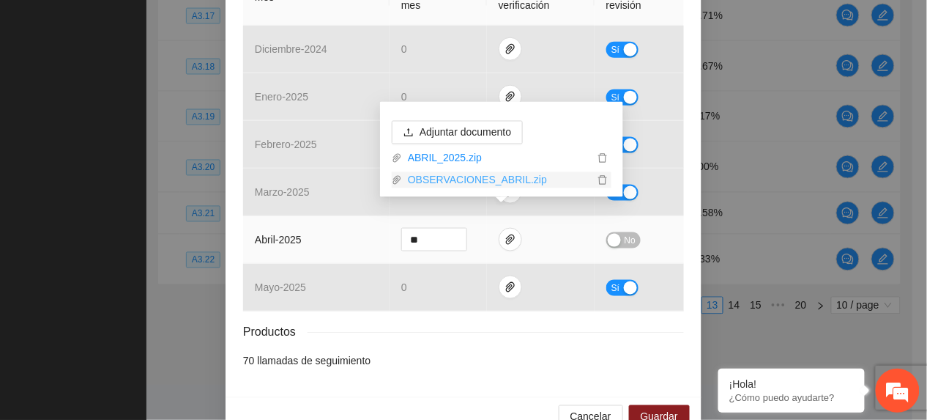
click at [467, 177] on link "OBSERVACIONES_ABRIL.zip" at bounding box center [498, 180] width 192 height 16
drag, startPoint x: 229, startPoint y: 234, endPoint x: 250, endPoint y: 231, distance: 21.4
click at [229, 234] on div "Actividad 3.17 Horas de llamadas de seguimiento a las personas familiares benef…" at bounding box center [463, 40] width 476 height 714
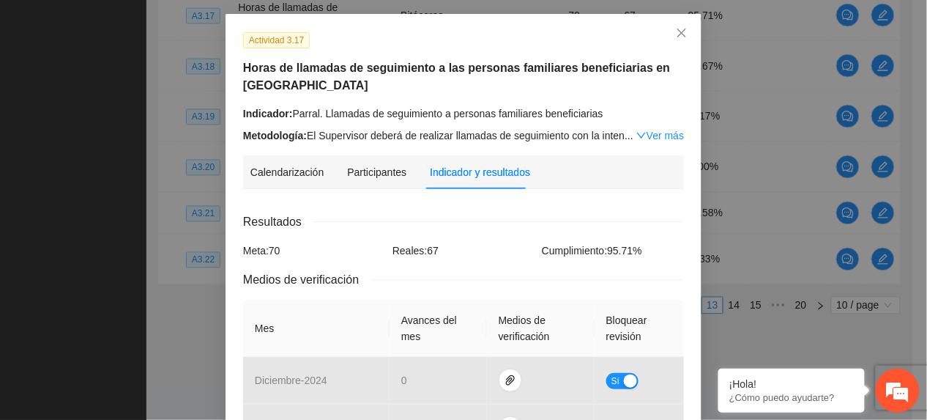
scroll to position [0, 0]
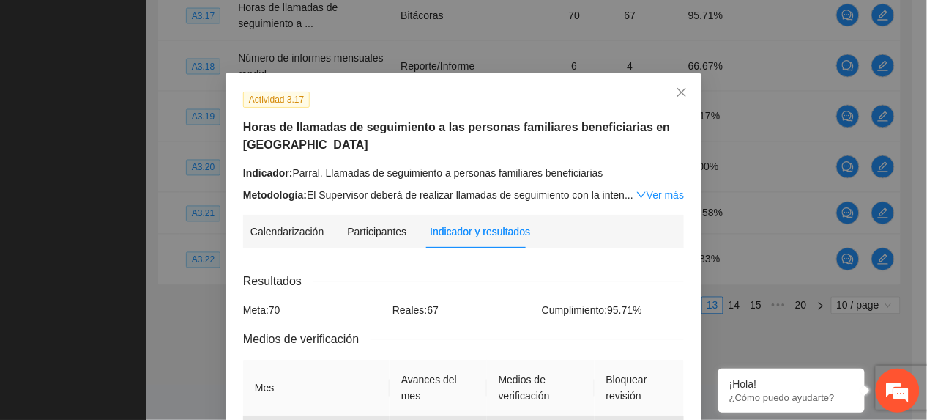
click at [656, 189] on link "Ver más" at bounding box center [660, 195] width 48 height 12
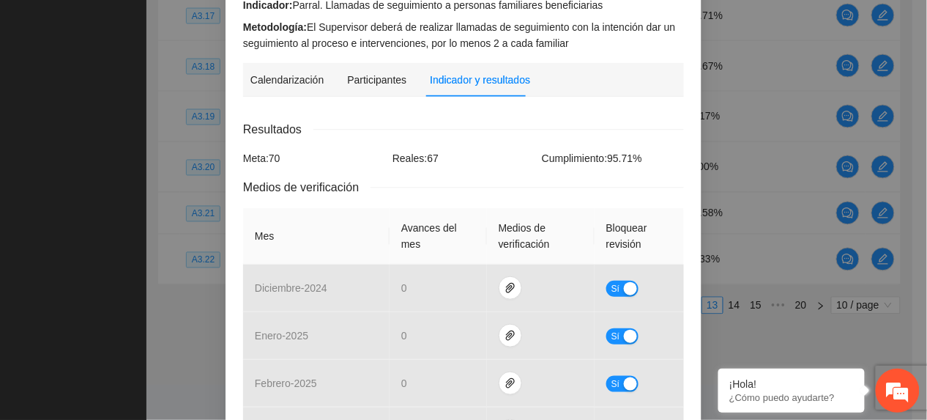
scroll to position [425, 0]
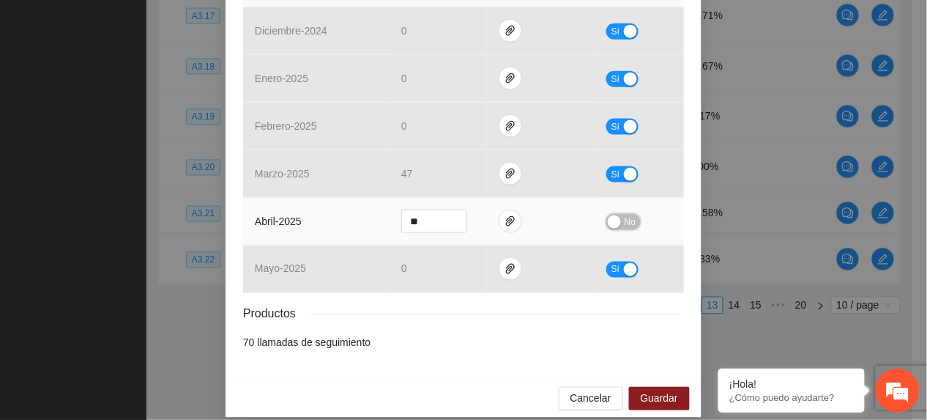
drag, startPoint x: 619, startPoint y: 198, endPoint x: 628, endPoint y: 221, distance: 25.0
click at [624, 214] on span "No" at bounding box center [629, 222] width 11 height 16
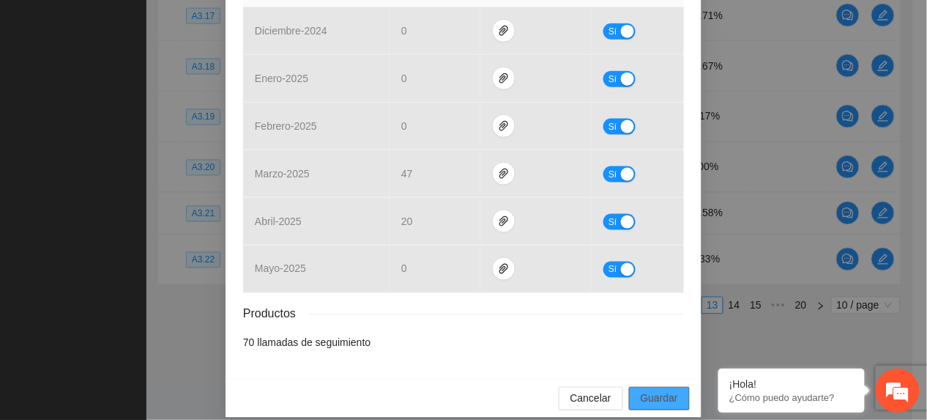
click at [641, 390] on span "Guardar" at bounding box center [659, 398] width 37 height 16
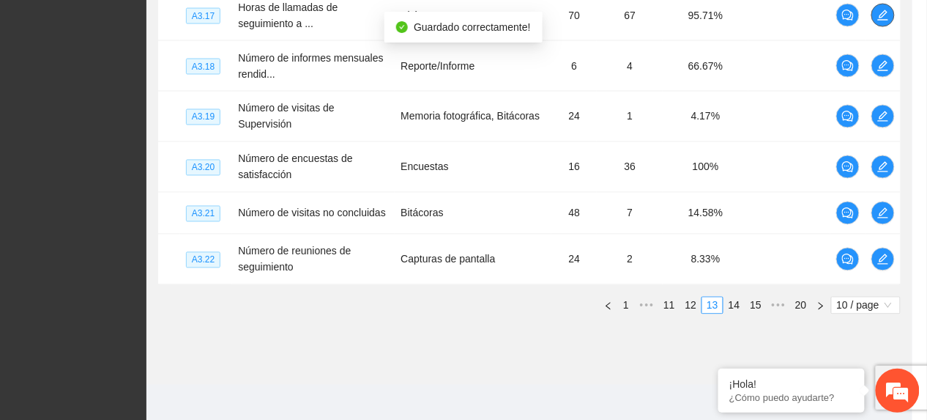
scroll to position [603, 0]
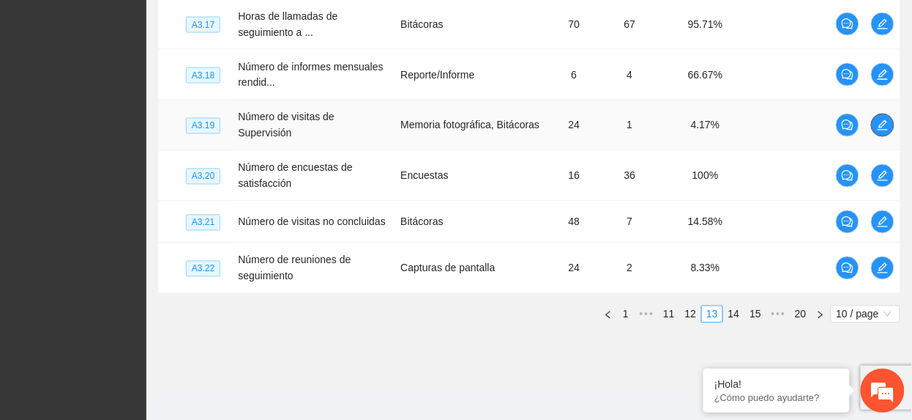
click at [888, 119] on icon "edit" at bounding box center [883, 125] width 12 height 12
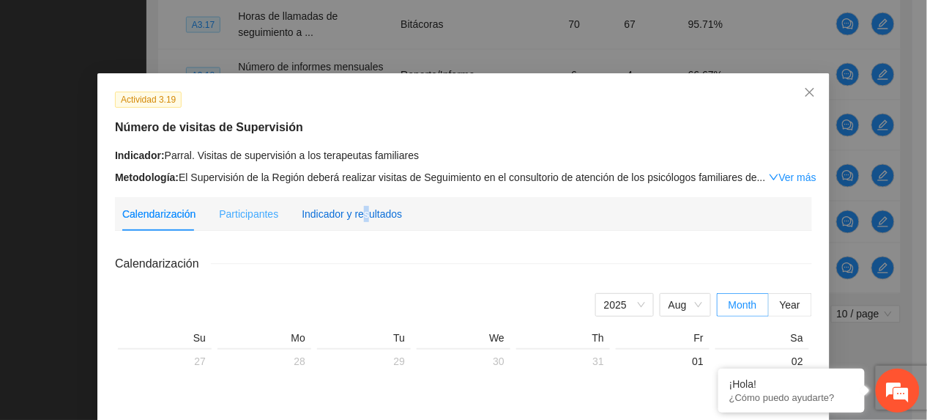
click at [356, 209] on div "Indicador y resultados" at bounding box center [352, 214] width 100 height 16
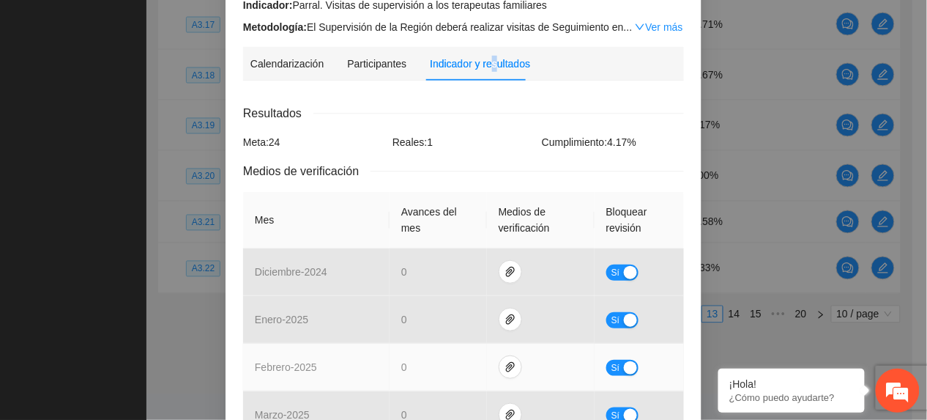
scroll to position [293, 0]
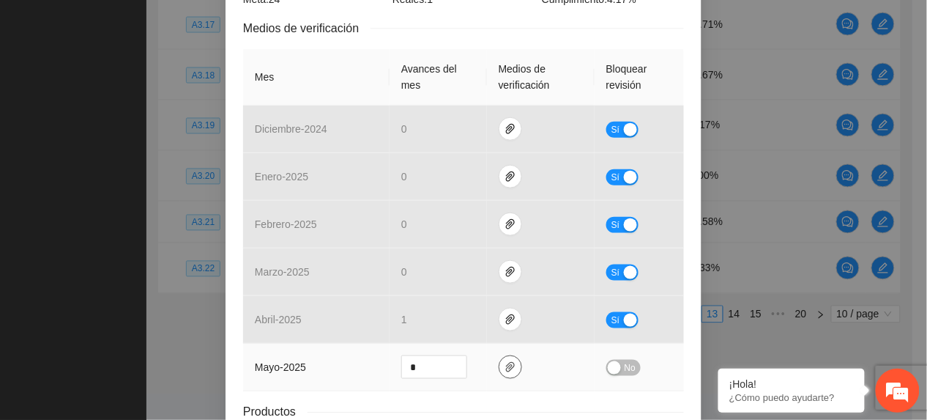
click at [504, 362] on icon "paper-clip" at bounding box center [510, 367] width 12 height 12
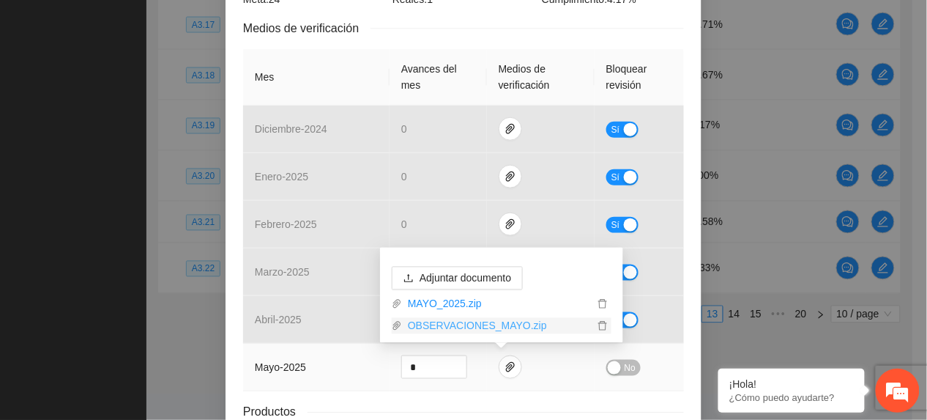
click at [466, 327] on link "OBSERVACIONES_MAYO.zip" at bounding box center [498, 326] width 192 height 16
drag, startPoint x: 252, startPoint y: 354, endPoint x: 269, endPoint y: 360, distance: 18.5
click at [252, 355] on td "mayo - 2025" at bounding box center [316, 367] width 146 height 48
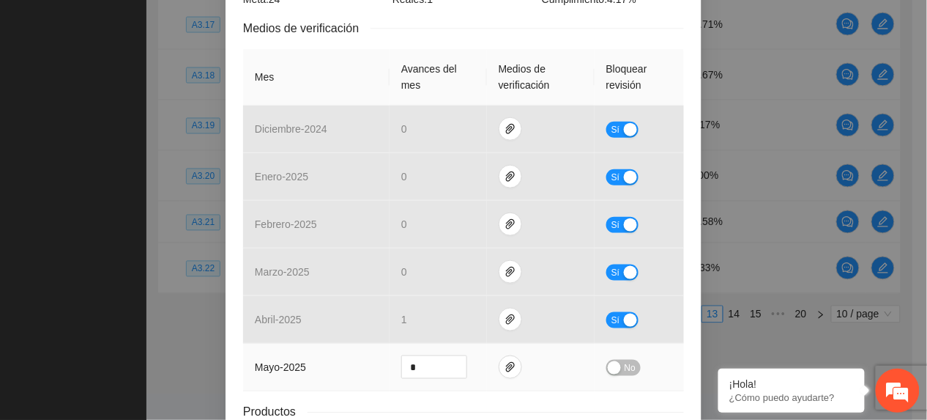
click at [608, 367] on div "button" at bounding box center [614, 367] width 13 height 13
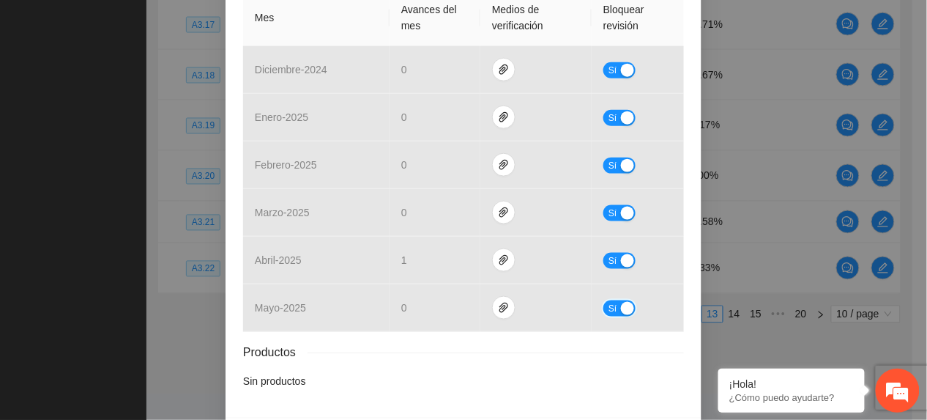
scroll to position [408, 0]
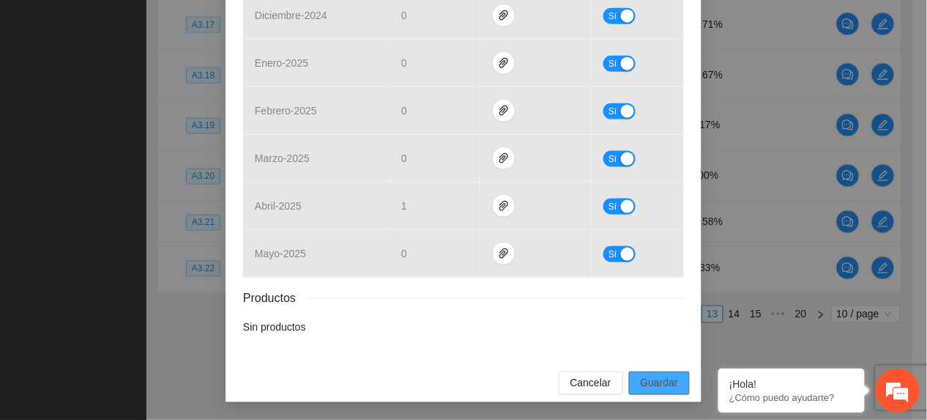
click at [660, 384] on span "Guardar" at bounding box center [659, 383] width 37 height 16
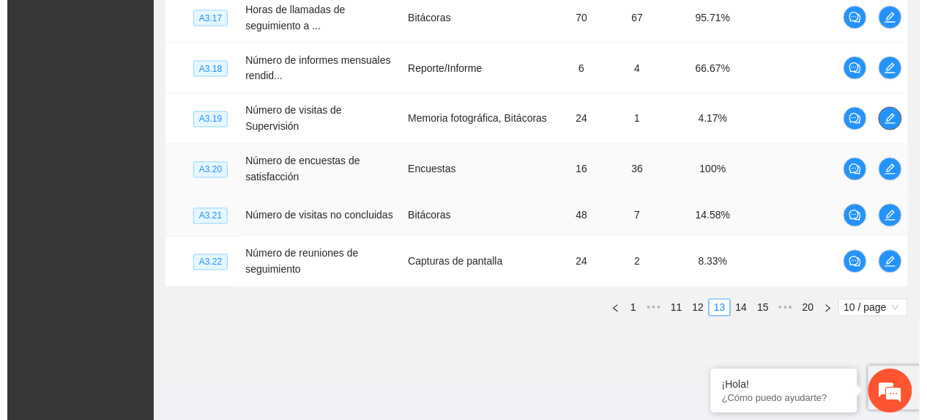
scroll to position [612, 0]
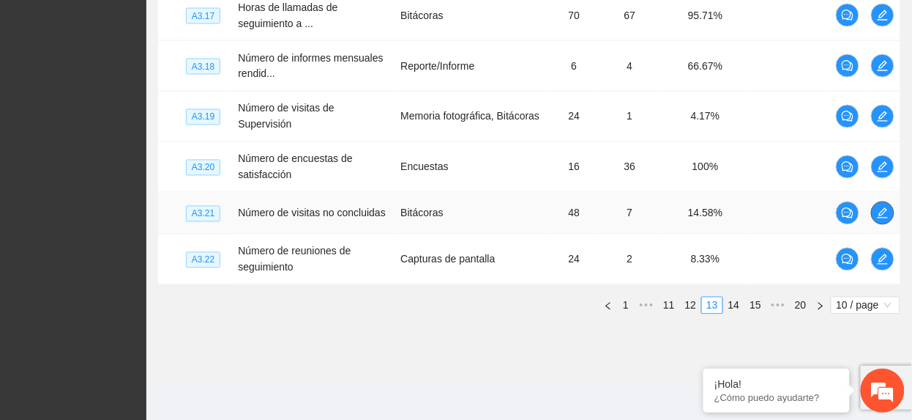
click at [879, 209] on icon "edit" at bounding box center [883, 213] width 12 height 12
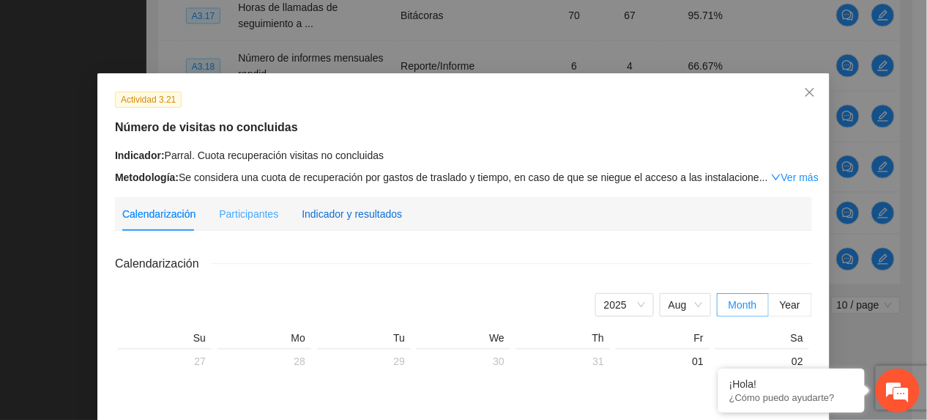
click at [370, 215] on div "Indicador y resultados" at bounding box center [352, 214] width 100 height 16
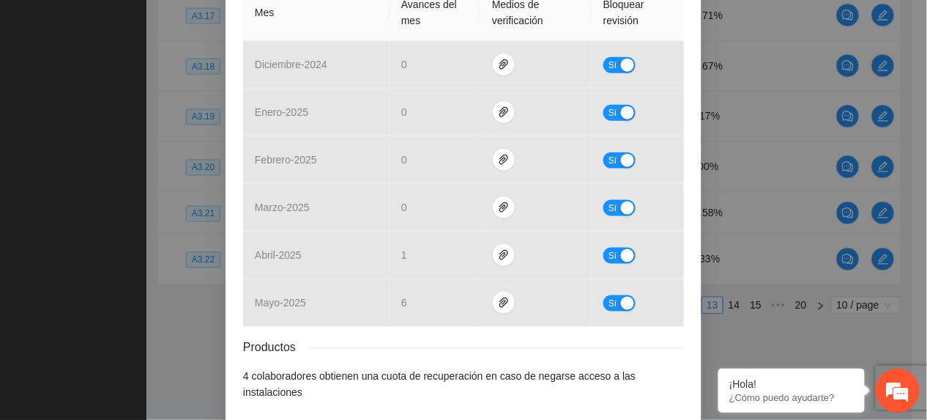
scroll to position [390, 0]
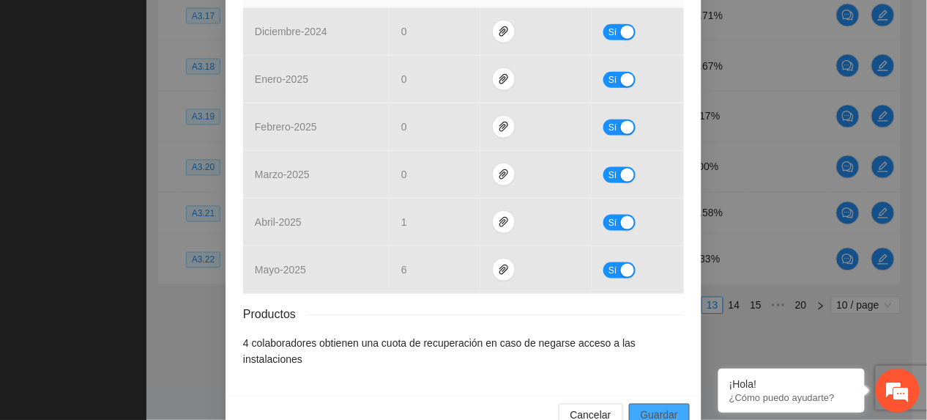
click at [660, 409] on span "Guardar" at bounding box center [659, 415] width 37 height 16
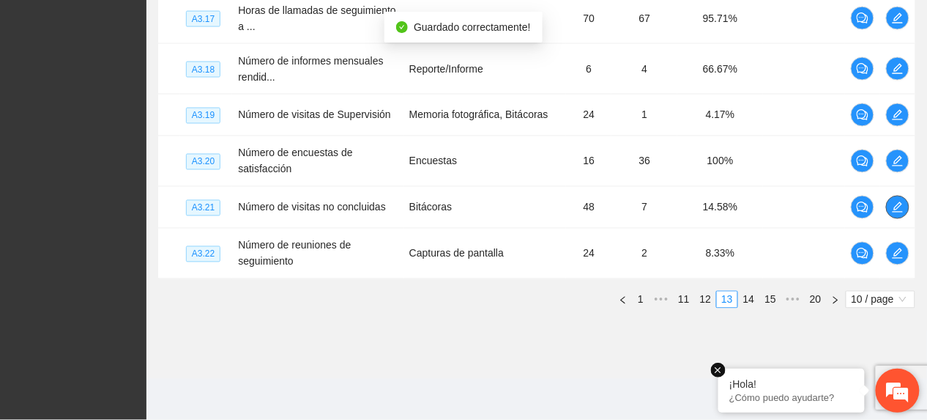
scroll to position [603, 0]
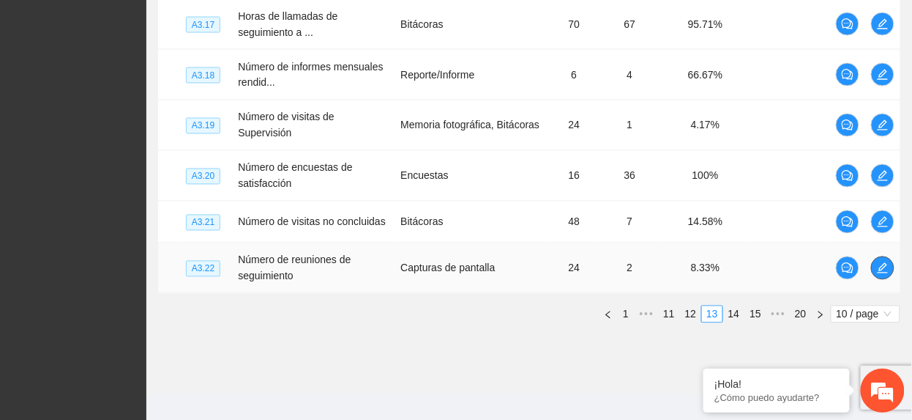
click at [880, 265] on icon "edit" at bounding box center [883, 268] width 12 height 12
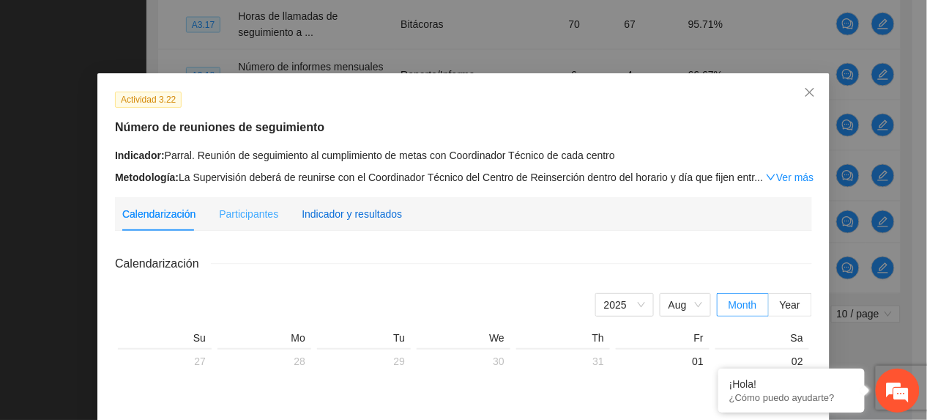
drag, startPoint x: 327, startPoint y: 209, endPoint x: 349, endPoint y: 235, distance: 34.8
click at [326, 209] on div "Indicador y resultados" at bounding box center [352, 214] width 100 height 16
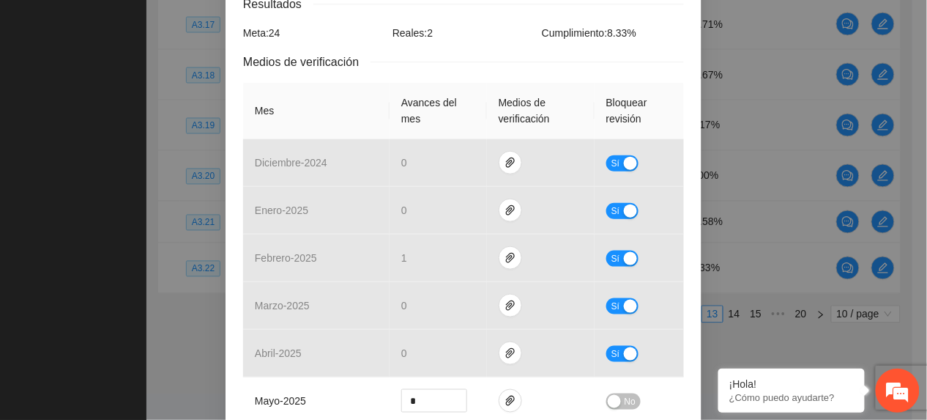
scroll to position [425, 0]
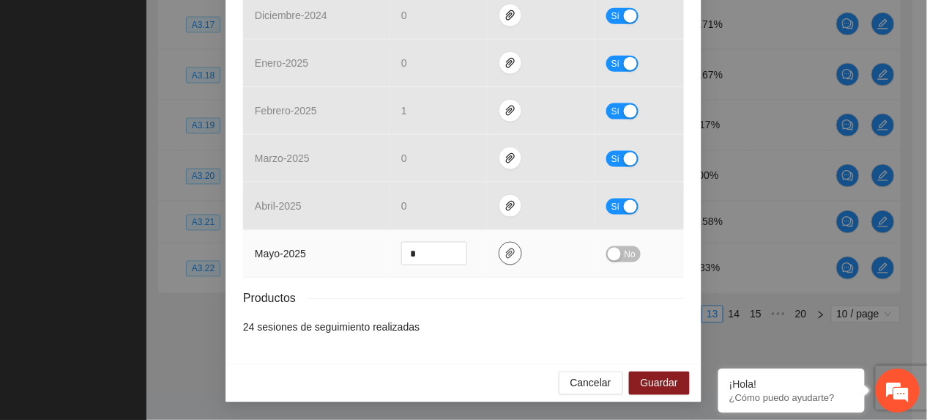
click at [504, 255] on icon "paper-clip" at bounding box center [510, 253] width 12 height 12
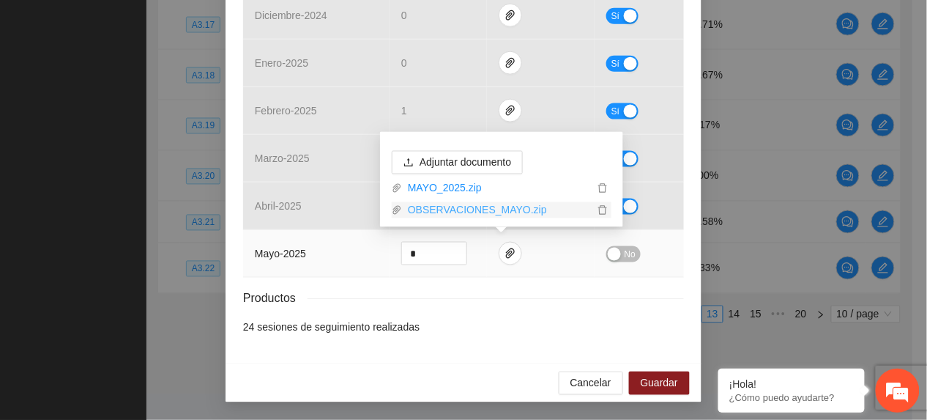
click at [455, 211] on link "OBSERVACIONES_MAYO.zip" at bounding box center [498, 210] width 192 height 16
drag, startPoint x: 328, startPoint y: 272, endPoint x: 452, endPoint y: 252, distance: 126.1
click at [329, 272] on td "mayo - 2025" at bounding box center [316, 254] width 146 height 48
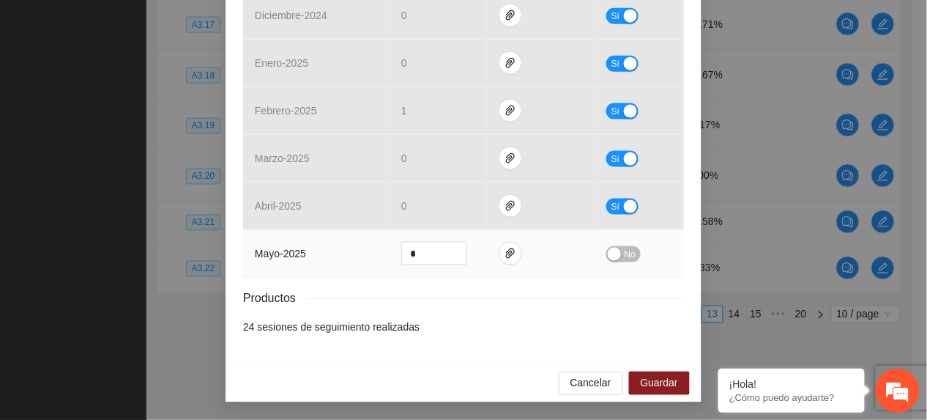
click at [631, 247] on div "No" at bounding box center [639, 253] width 66 height 17
click at [634, 253] on div "No" at bounding box center [639, 253] width 66 height 17
click at [630, 261] on td "No" at bounding box center [638, 254] width 89 height 48
drag, startPoint x: 622, startPoint y: 256, endPoint x: 633, endPoint y: 299, distance: 44.6
click at [624, 258] on span "No" at bounding box center [629, 254] width 11 height 16
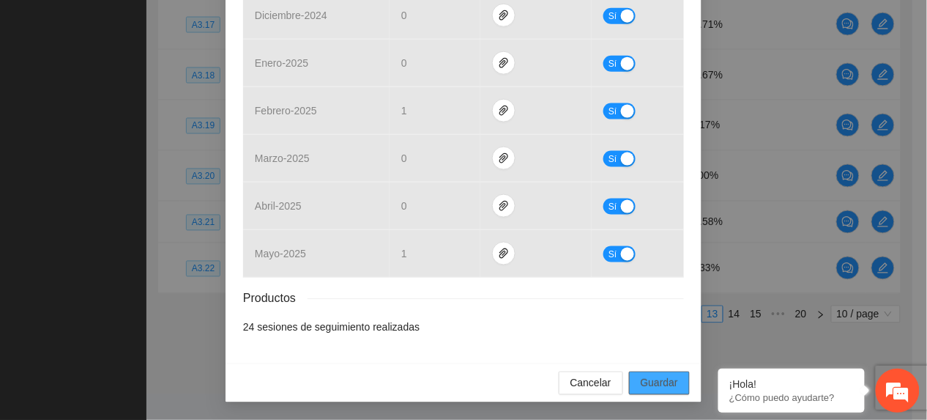
click at [663, 375] on button "Guardar" at bounding box center [659, 382] width 61 height 23
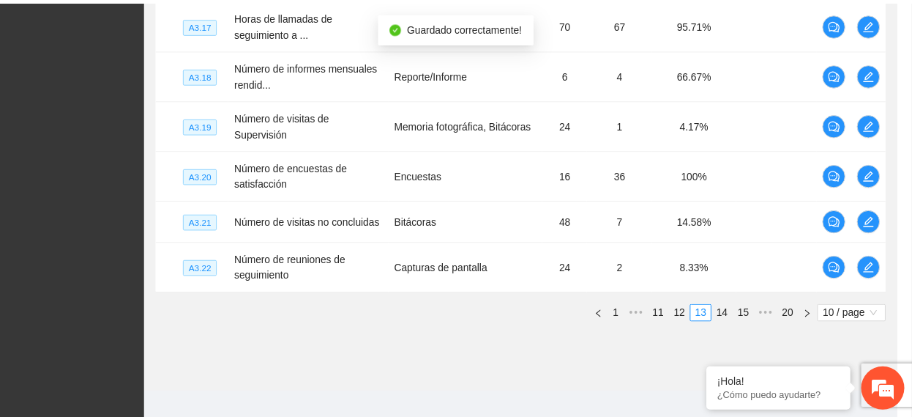
scroll to position [351, 0]
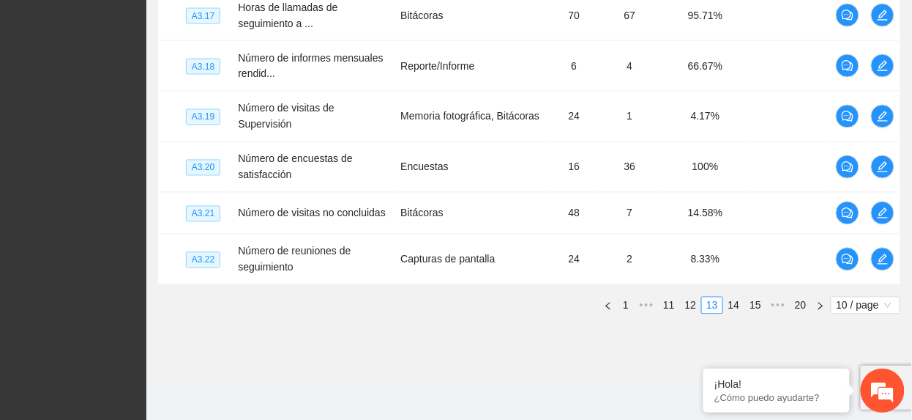
click at [735, 297] on link "14" at bounding box center [734, 305] width 20 height 16
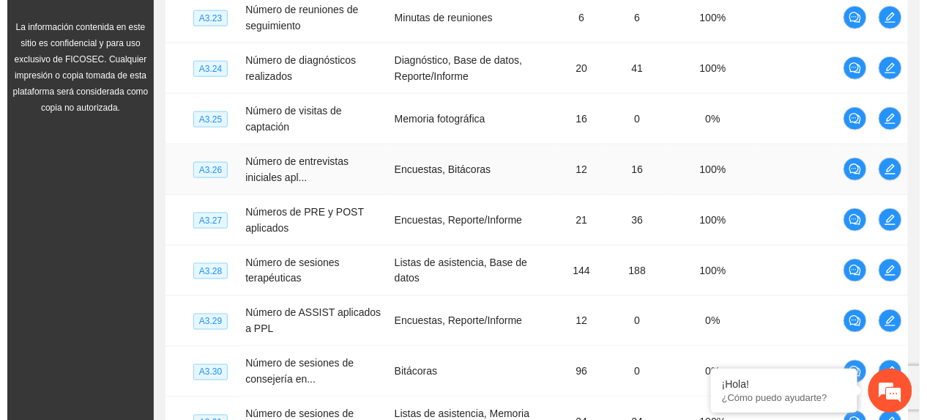
scroll to position [417, 0]
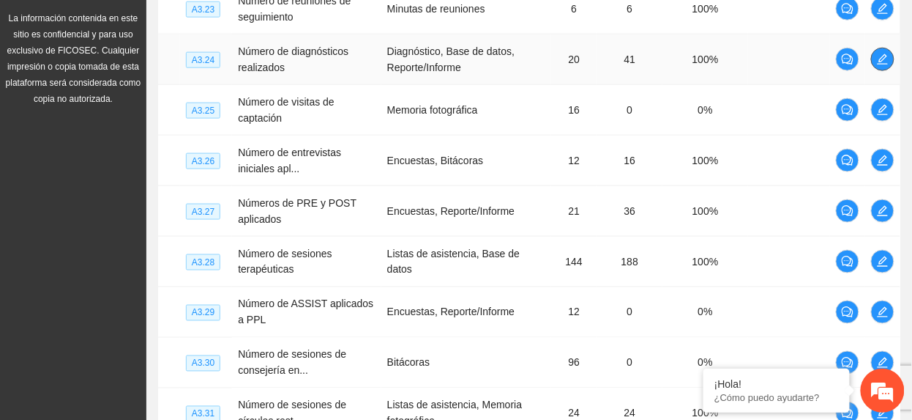
click at [885, 59] on icon "edit" at bounding box center [883, 59] width 12 height 12
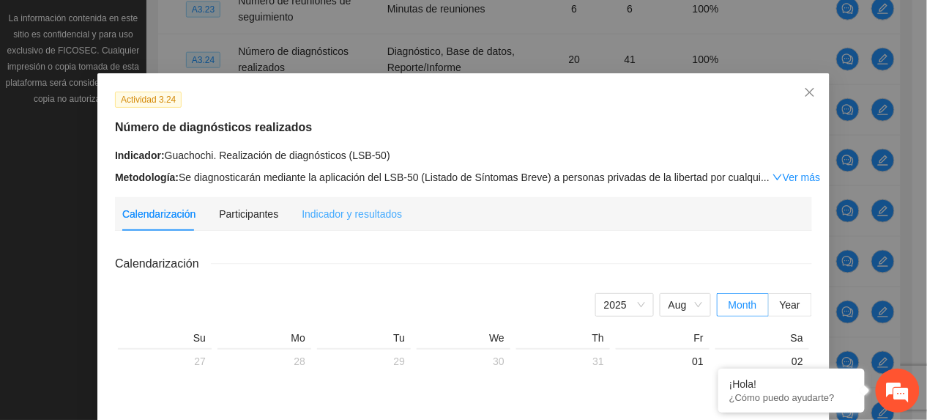
click at [310, 223] on div "Indicador y resultados" at bounding box center [352, 214] width 100 height 34
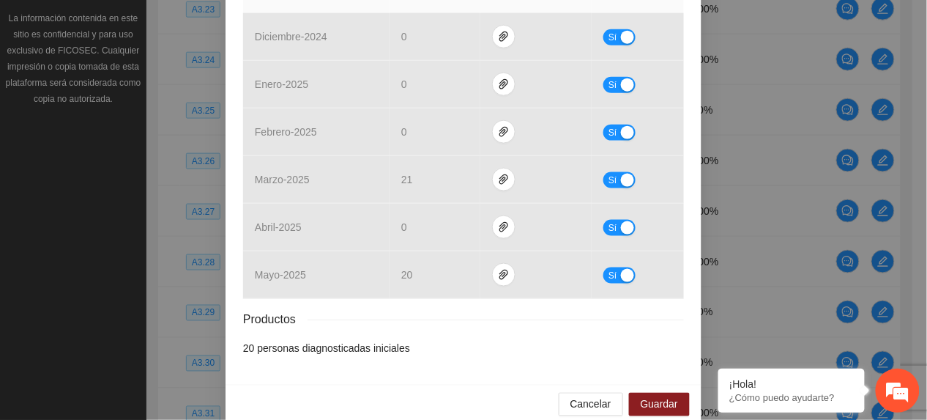
scroll to position [390, 0]
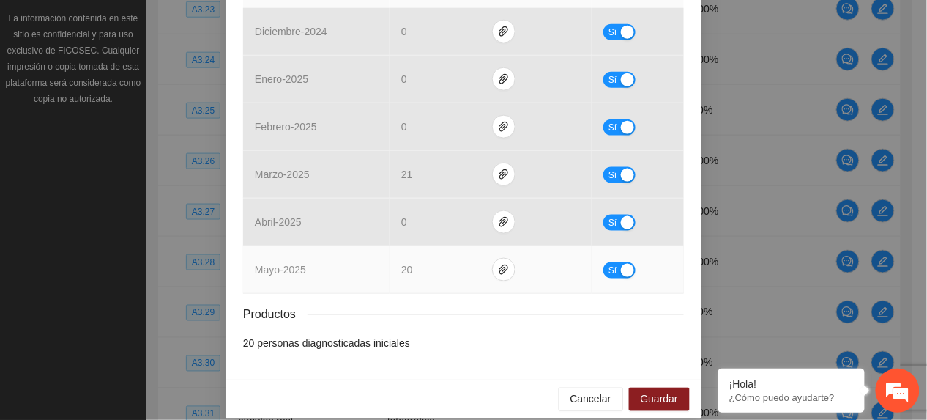
drag, startPoint x: 604, startPoint y: 272, endPoint x: 513, endPoint y: 297, distance: 94.1
click at [603, 277] on button "Sí" at bounding box center [619, 270] width 32 height 16
drag, startPoint x: 430, startPoint y: 267, endPoint x: 261, endPoint y: 247, distance: 171.1
click at [261, 247] on tr "mayo - 2025 ** No" at bounding box center [463, 270] width 441 height 48
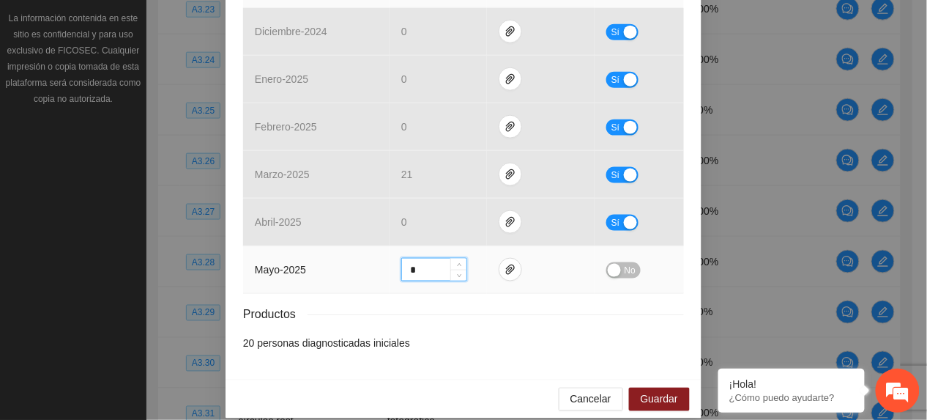
type input "*"
click at [624, 273] on span "No" at bounding box center [629, 270] width 11 height 16
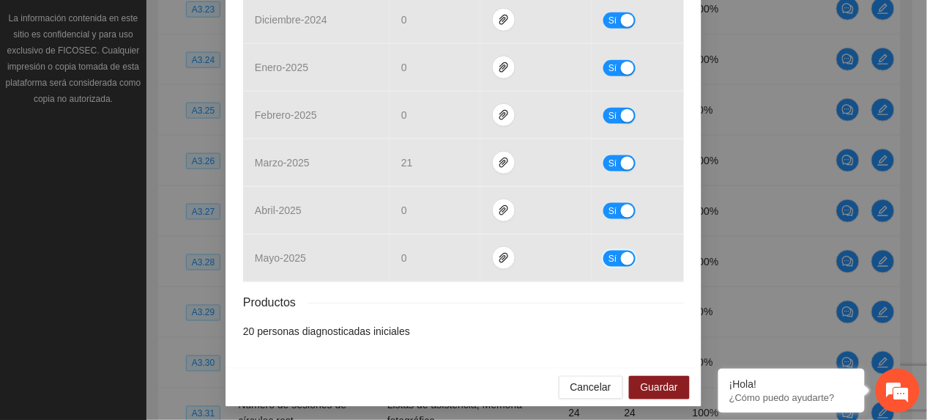
scroll to position [408, 0]
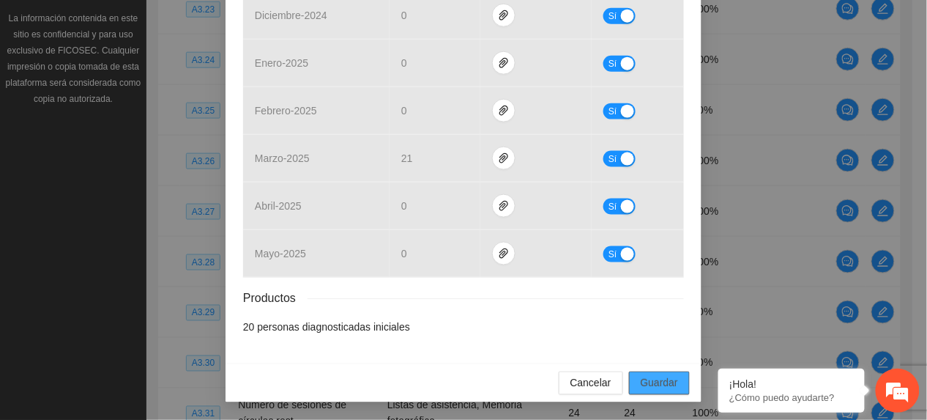
drag, startPoint x: 639, startPoint y: 379, endPoint x: 730, endPoint y: 367, distance: 91.6
click at [641, 384] on span "Guardar" at bounding box center [659, 383] width 37 height 16
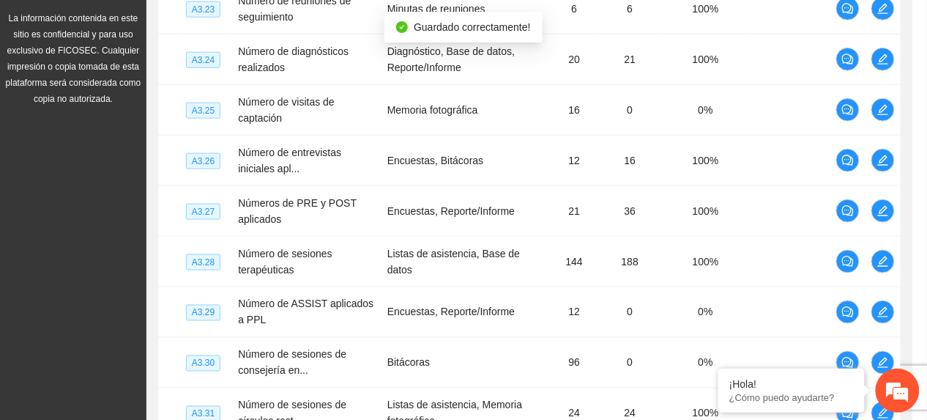
scroll to position [335, 0]
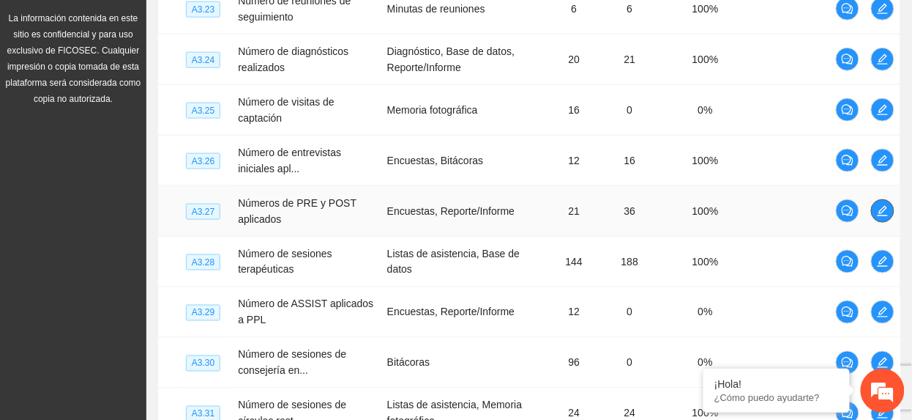
click at [882, 217] on icon "edit" at bounding box center [883, 211] width 12 height 12
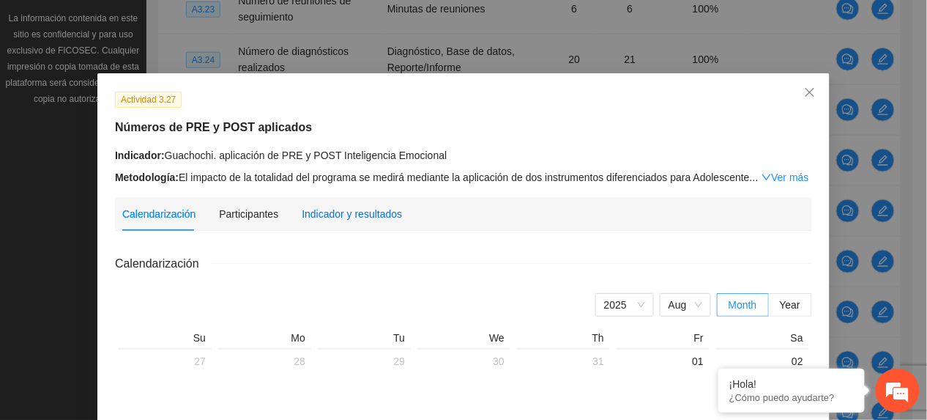
click at [389, 209] on div "Indicador y resultados" at bounding box center [352, 214] width 100 height 16
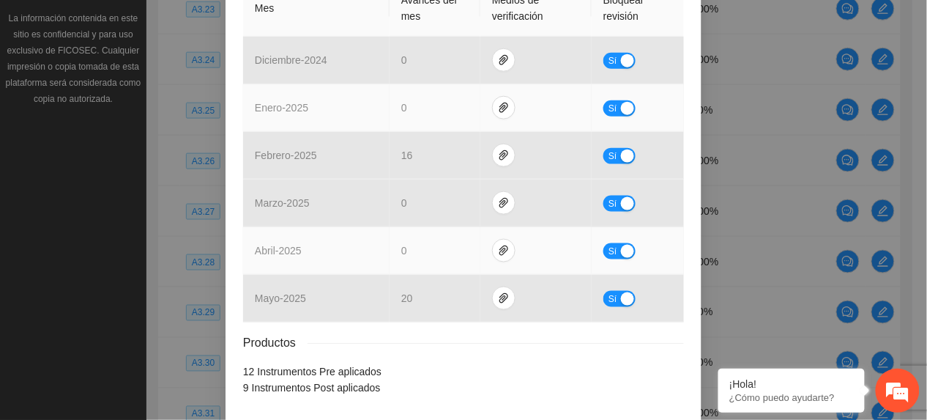
scroll to position [425, 0]
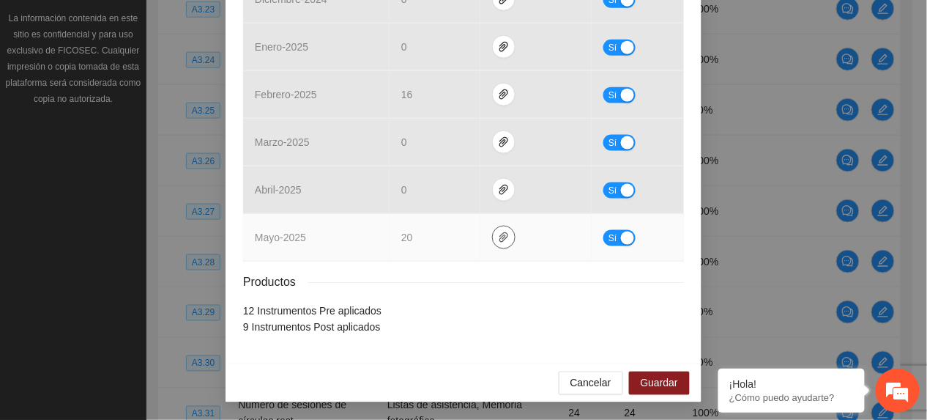
click at [498, 226] on button "button" at bounding box center [503, 236] width 23 height 23
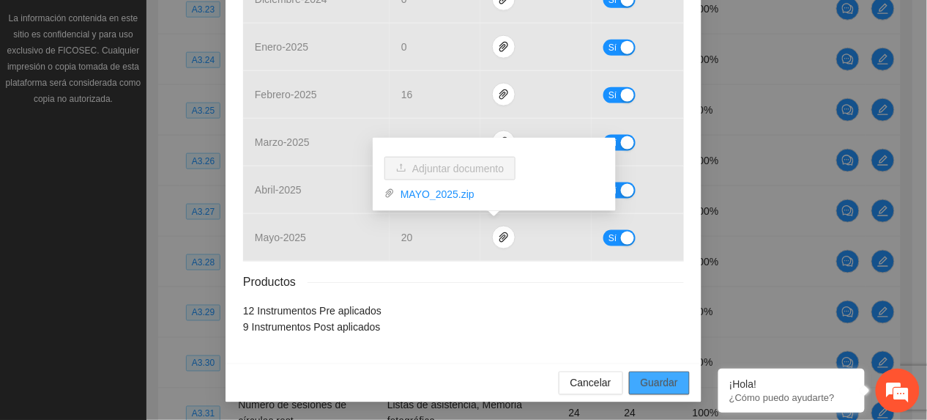
click at [657, 390] on span "Guardar" at bounding box center [659, 383] width 37 height 16
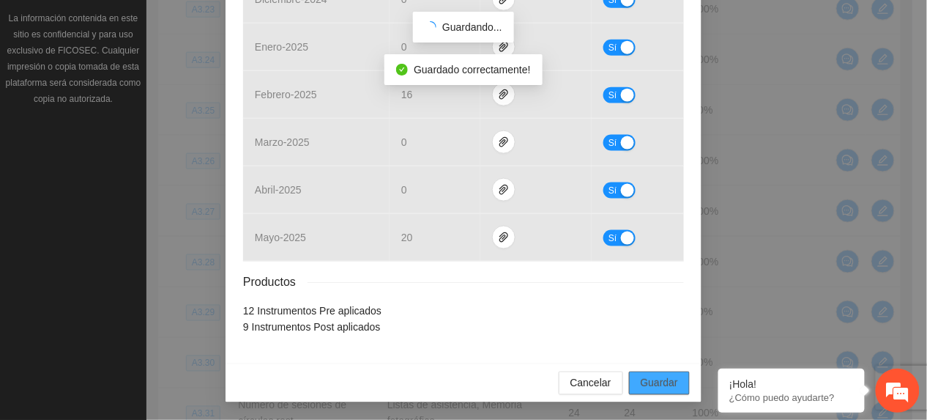
scroll to position [351, 0]
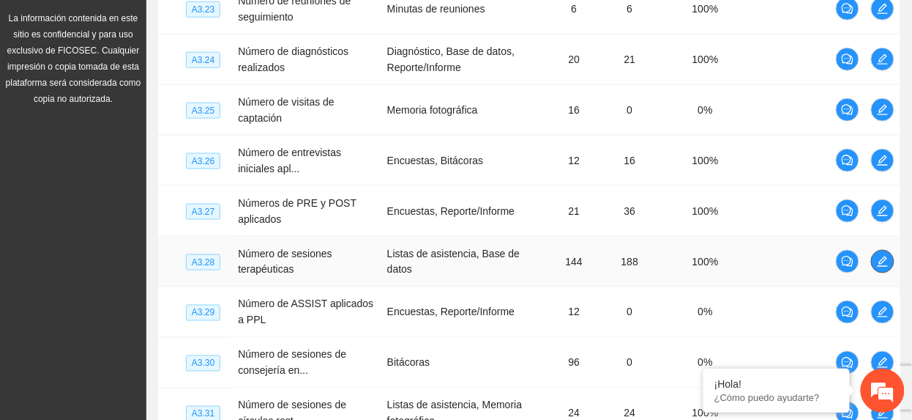
click at [889, 264] on span "edit" at bounding box center [883, 262] width 22 height 12
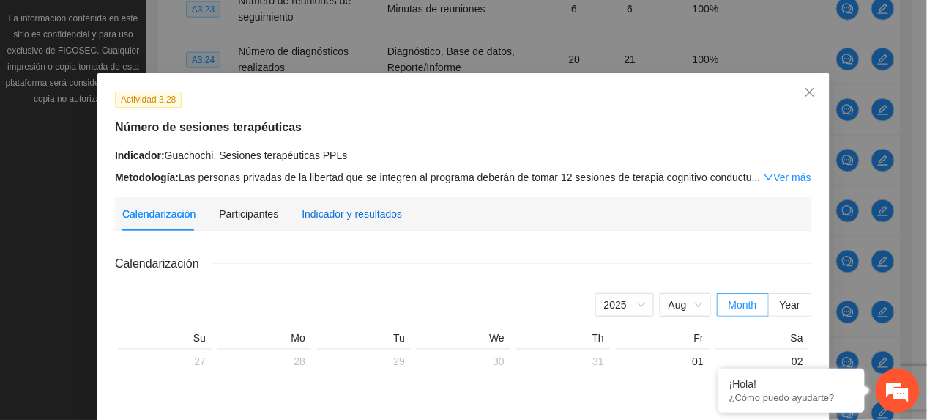
click at [349, 215] on div "Indicador y resultados" at bounding box center [352, 214] width 100 height 16
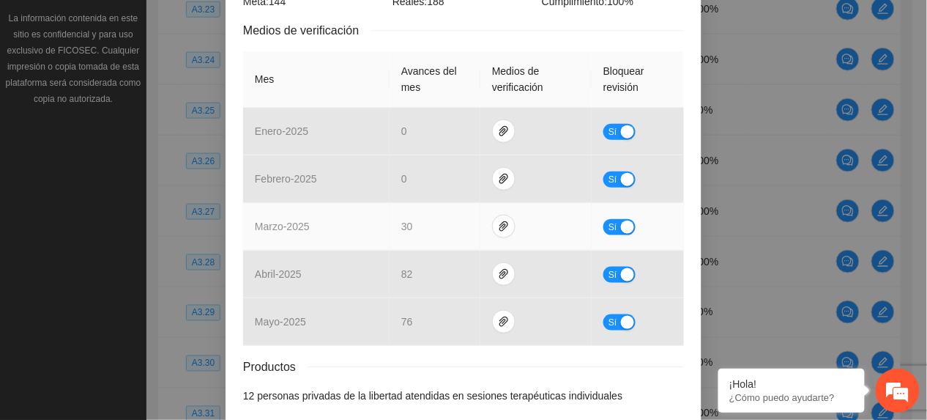
scroll to position [360, 0]
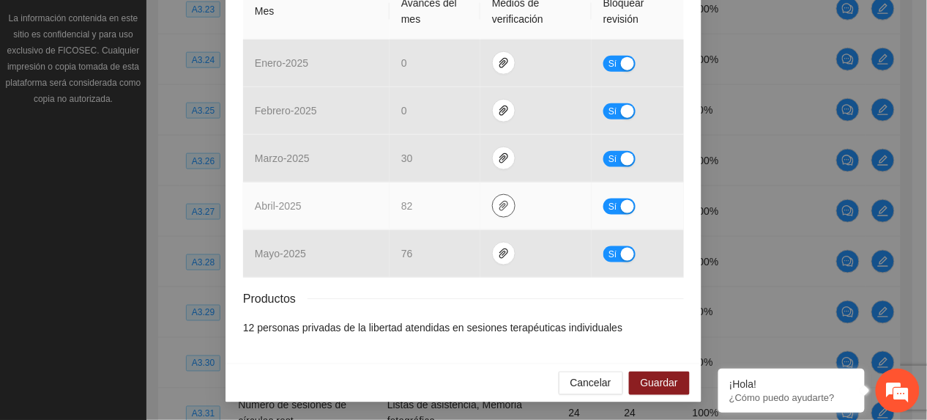
click at [498, 208] on icon "paper-clip" at bounding box center [504, 206] width 12 height 12
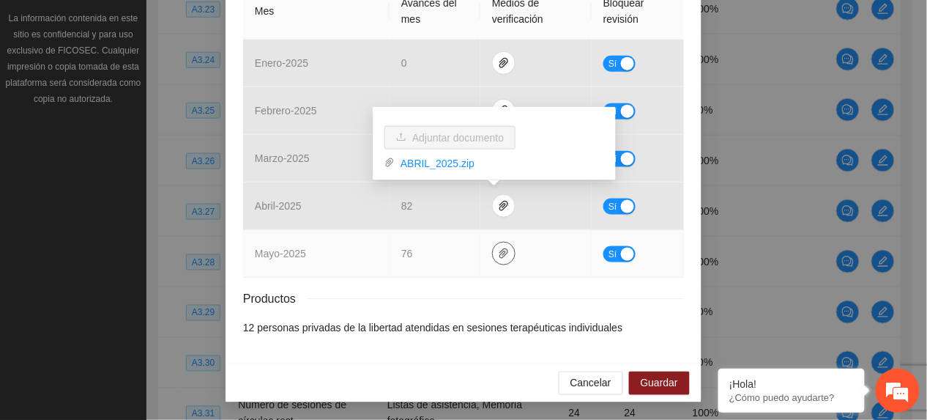
click at [496, 247] on button "button" at bounding box center [503, 253] width 23 height 23
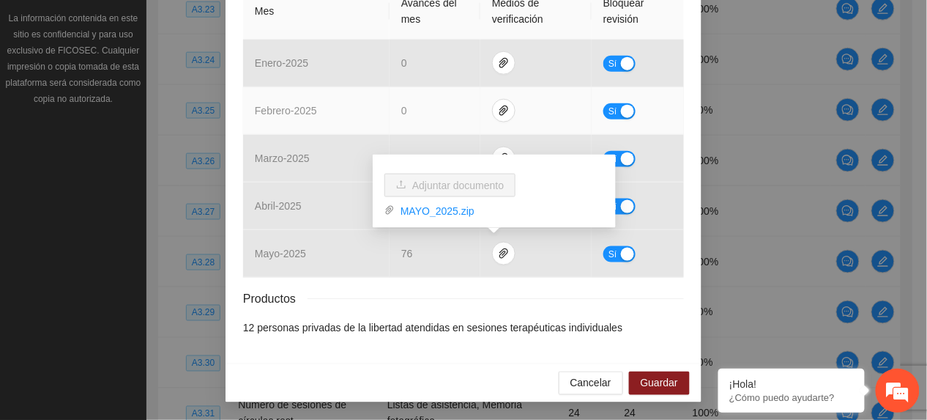
click at [282, 98] on td "febrero - 2025" at bounding box center [316, 111] width 146 height 48
